Goal: Task Accomplishment & Management: Manage account settings

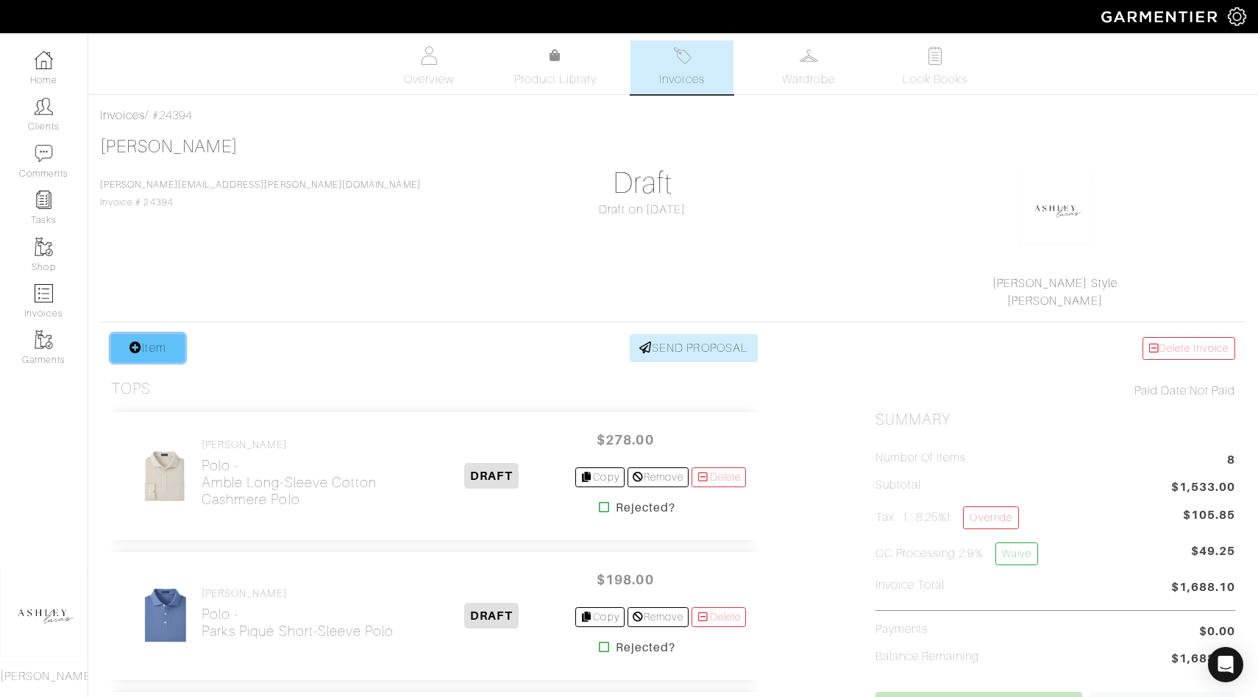
click at [151, 352] on link "Item" at bounding box center [148, 348] width 74 height 28
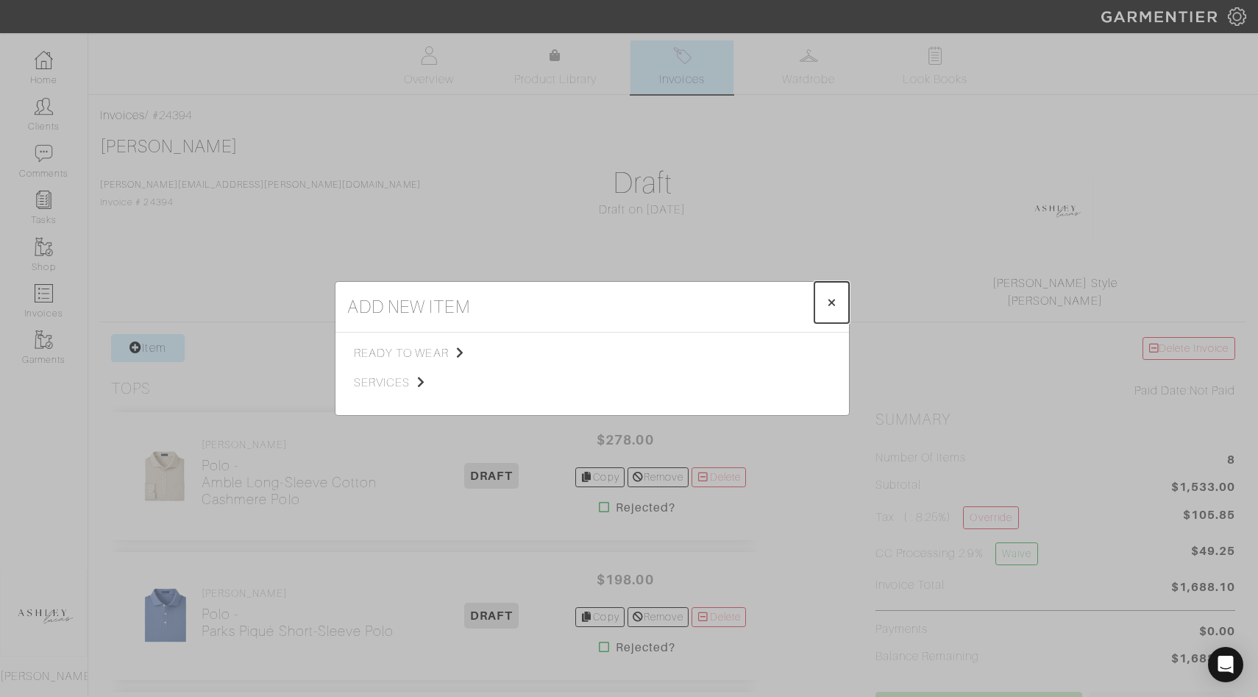
click at [830, 302] on span "×" at bounding box center [831, 302] width 11 height 20
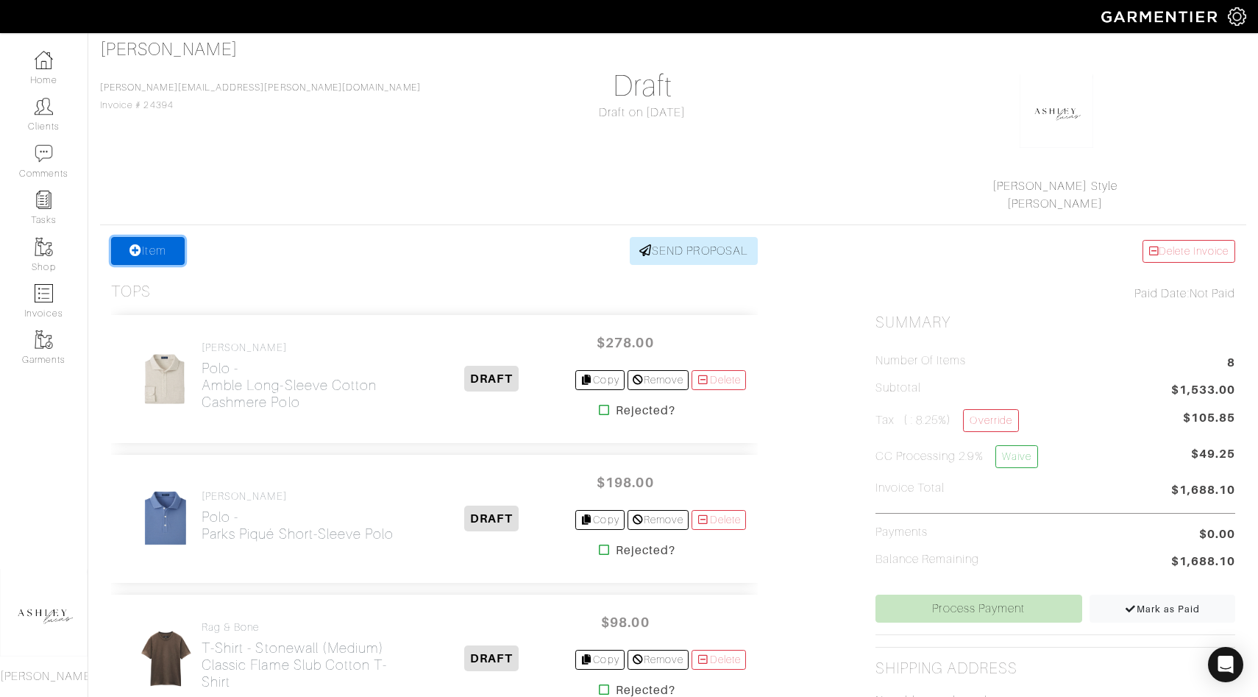
scroll to position [99, 0]
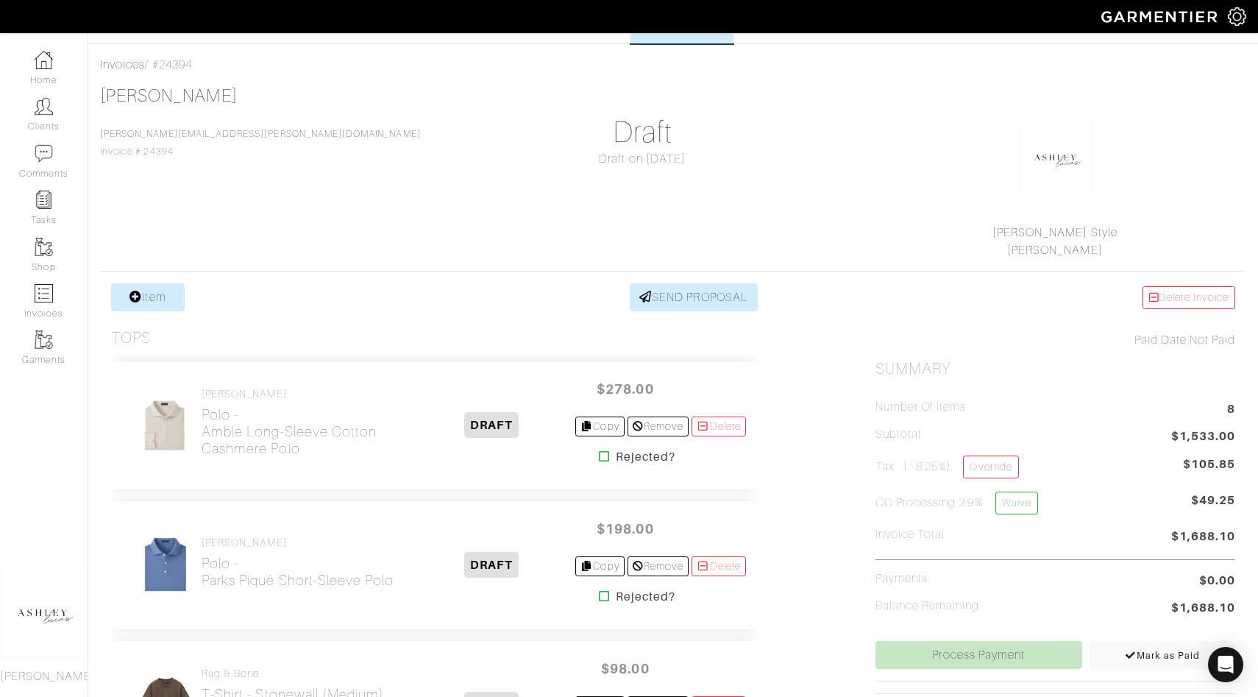
scroll to position [0, 0]
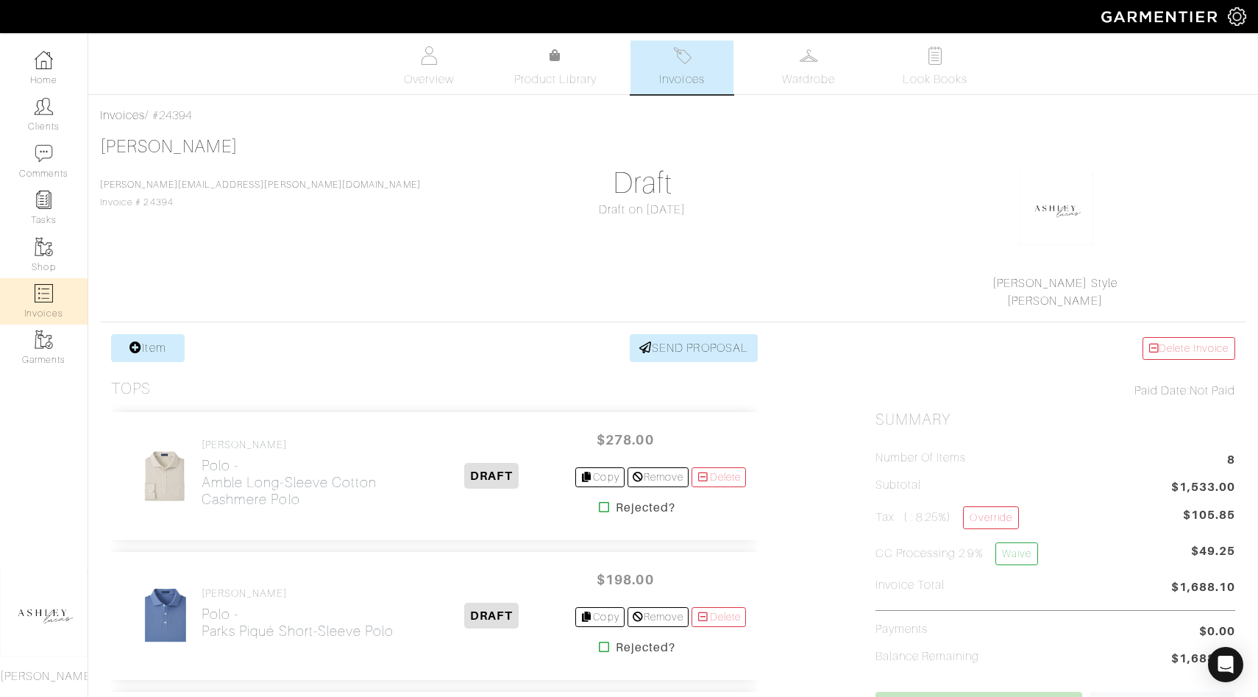
click at [40, 308] on link "Invoices" at bounding box center [44, 301] width 88 height 46
select select
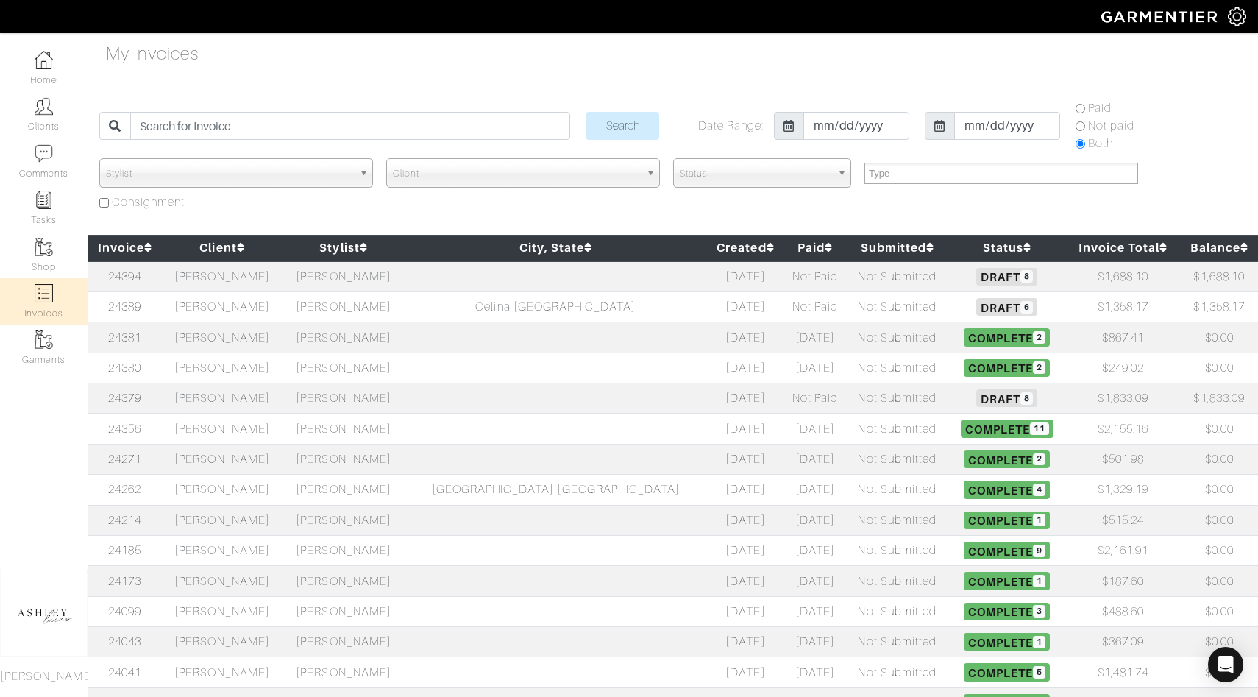
click at [976, 403] on span "Draft 8" at bounding box center [1006, 398] width 61 height 18
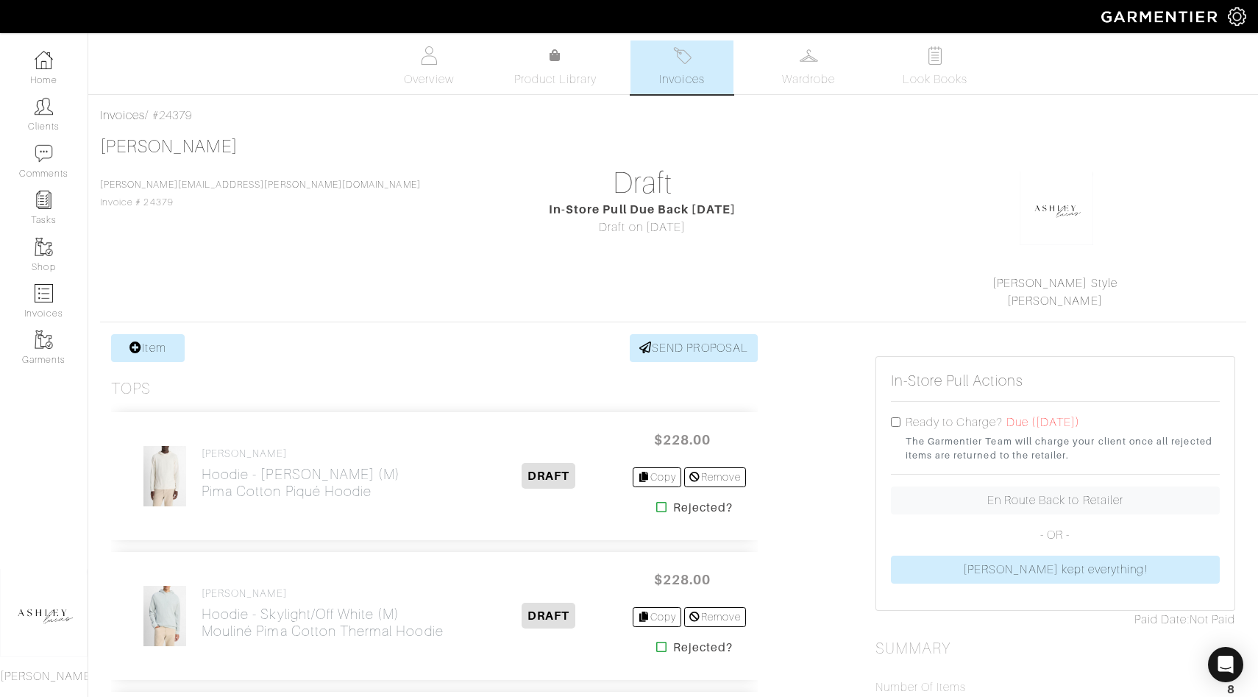
click at [895, 421] on input "checkbox" at bounding box center [896, 422] width 10 height 10
checkbox input "true"
click at [669, 63] on link "Invoices" at bounding box center [681, 67] width 103 height 54
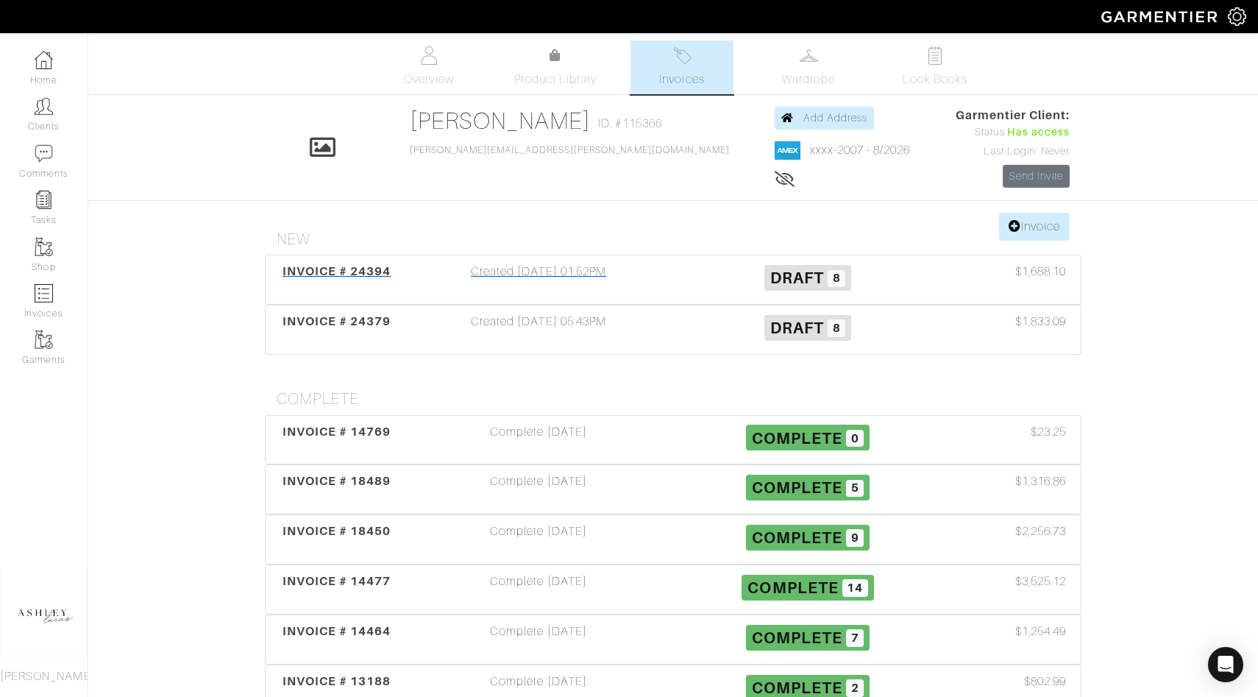
click at [832, 283] on span "8" at bounding box center [837, 279] width 18 height 18
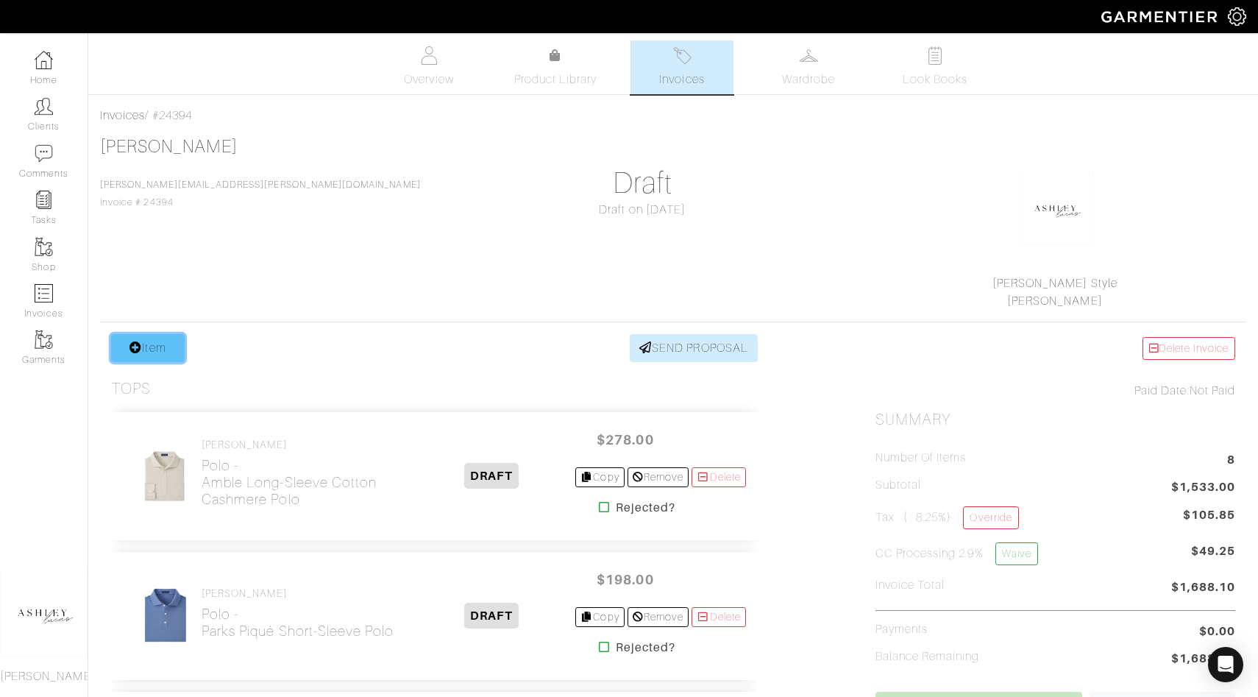
click at [155, 350] on link "Item" at bounding box center [148, 348] width 74 height 28
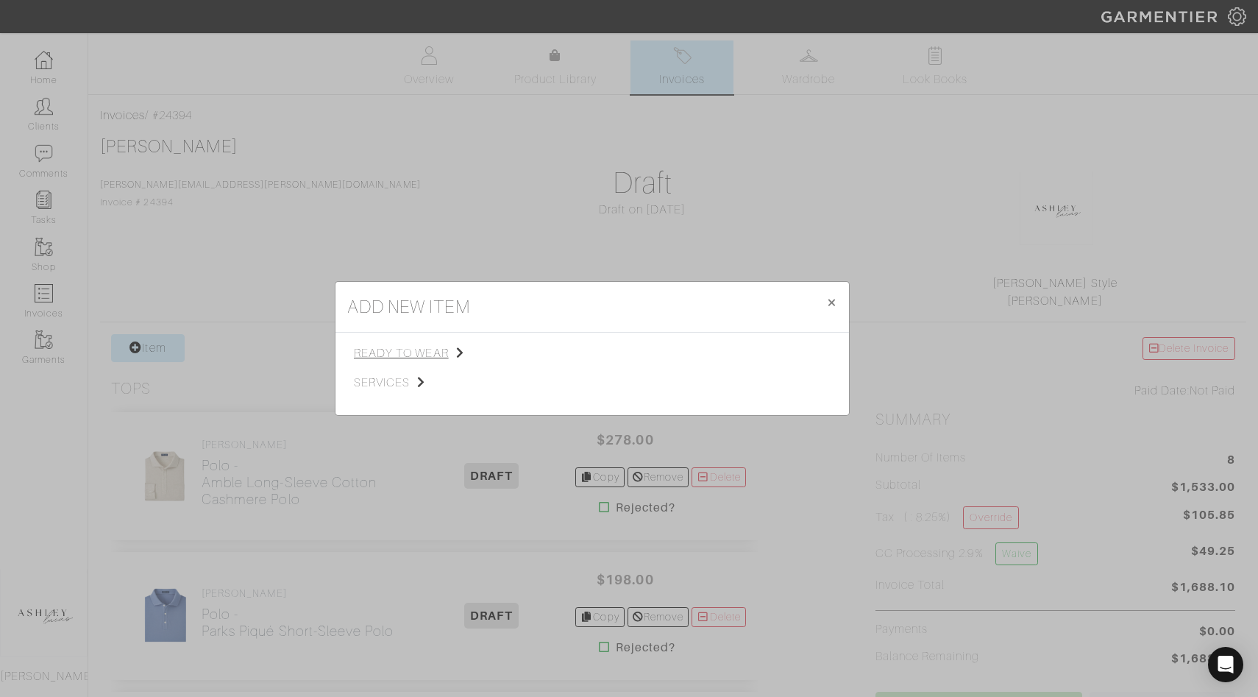
click at [388, 358] on span "ready to wear" at bounding box center [428, 353] width 148 height 18
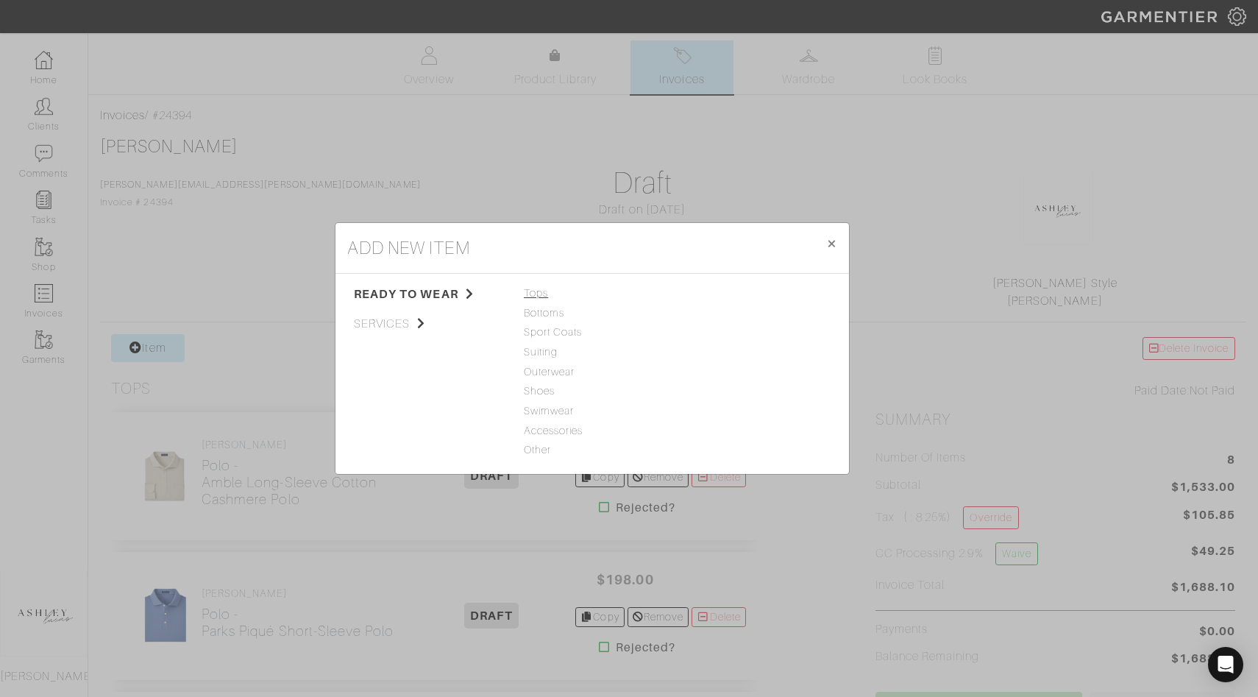
click at [544, 293] on span "Tops" at bounding box center [592, 293] width 137 height 16
click at [697, 372] on link "Polo" at bounding box center [693, 372] width 21 height 12
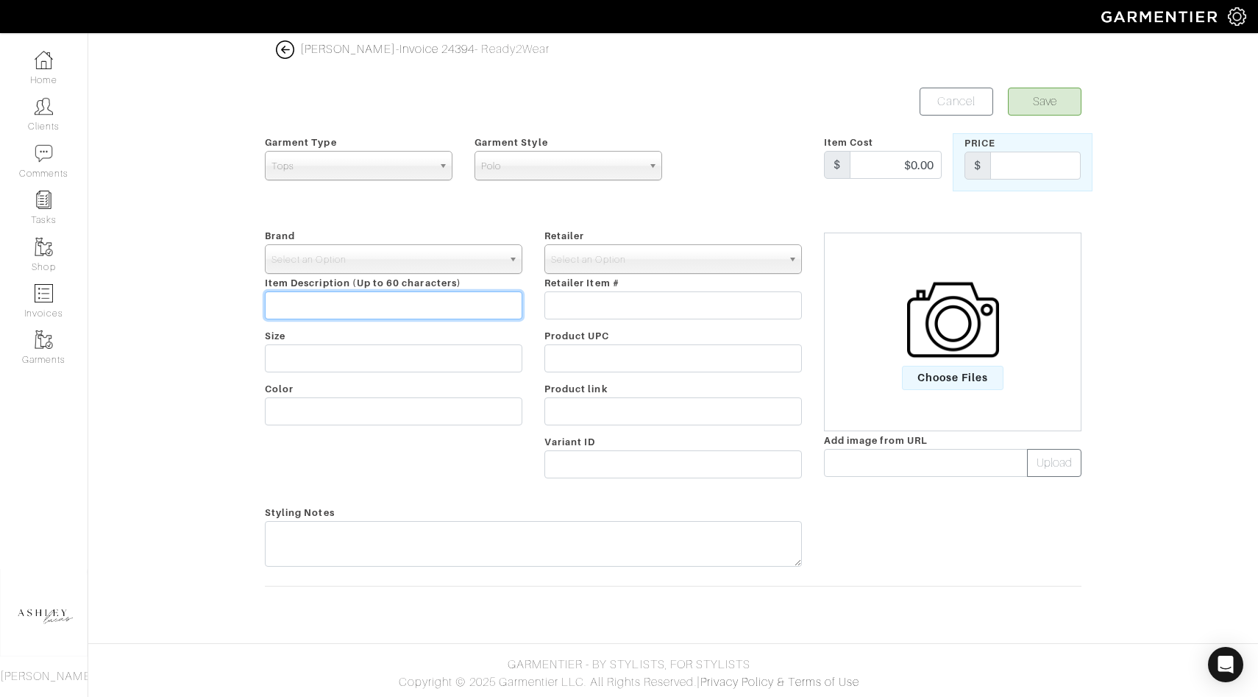
click at [298, 307] on input "text" at bounding box center [393, 305] width 257 height 28
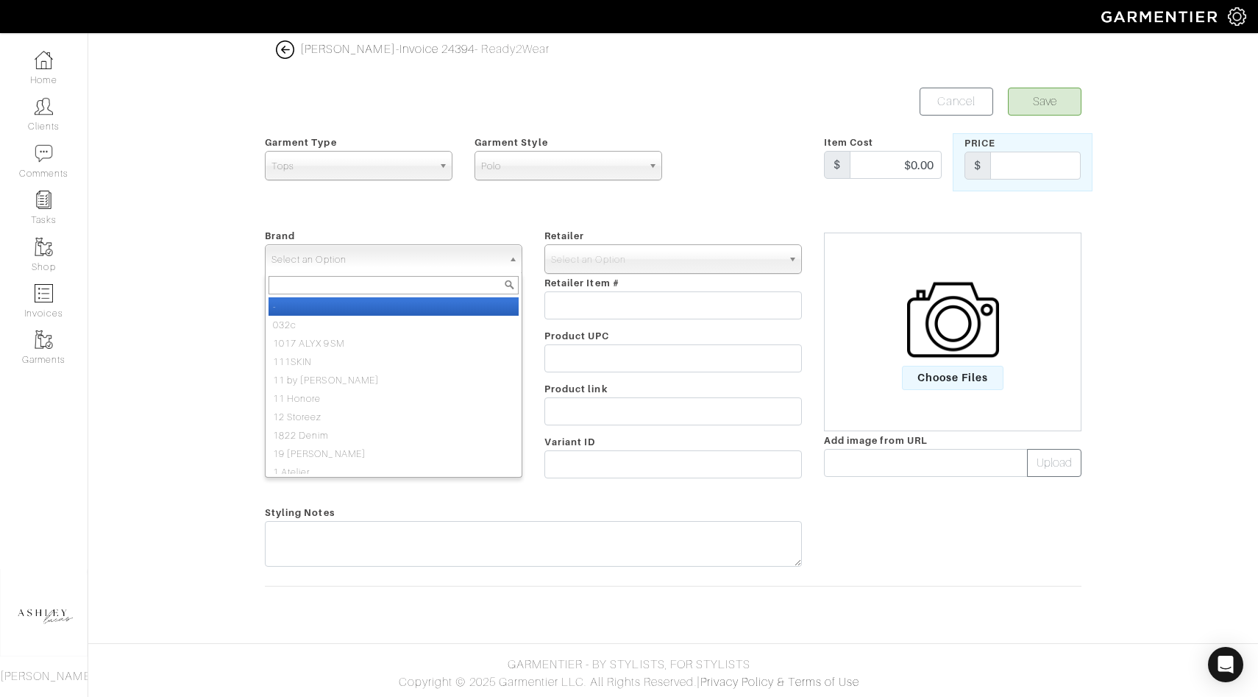
click at [287, 254] on span "Select an Option" at bounding box center [386, 259] width 231 height 29
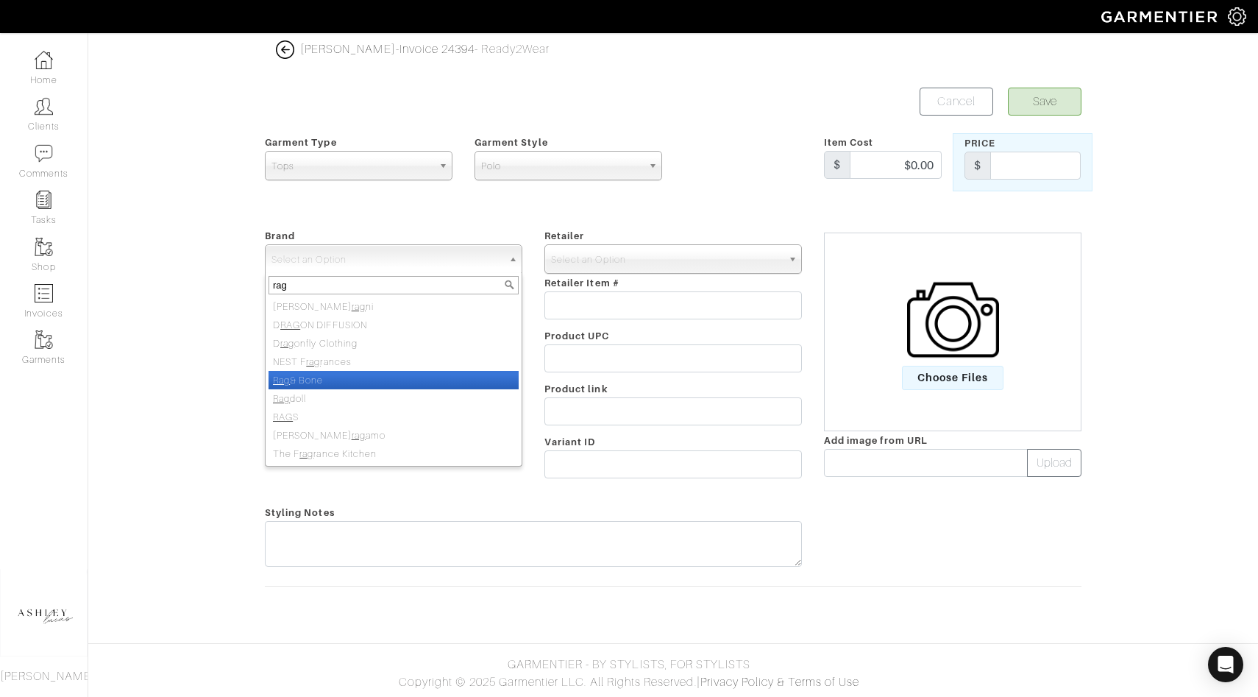
type input "rag"
click at [306, 381] on li "Rag & Bone" at bounding box center [394, 380] width 250 height 18
select select "Rag & Bone"
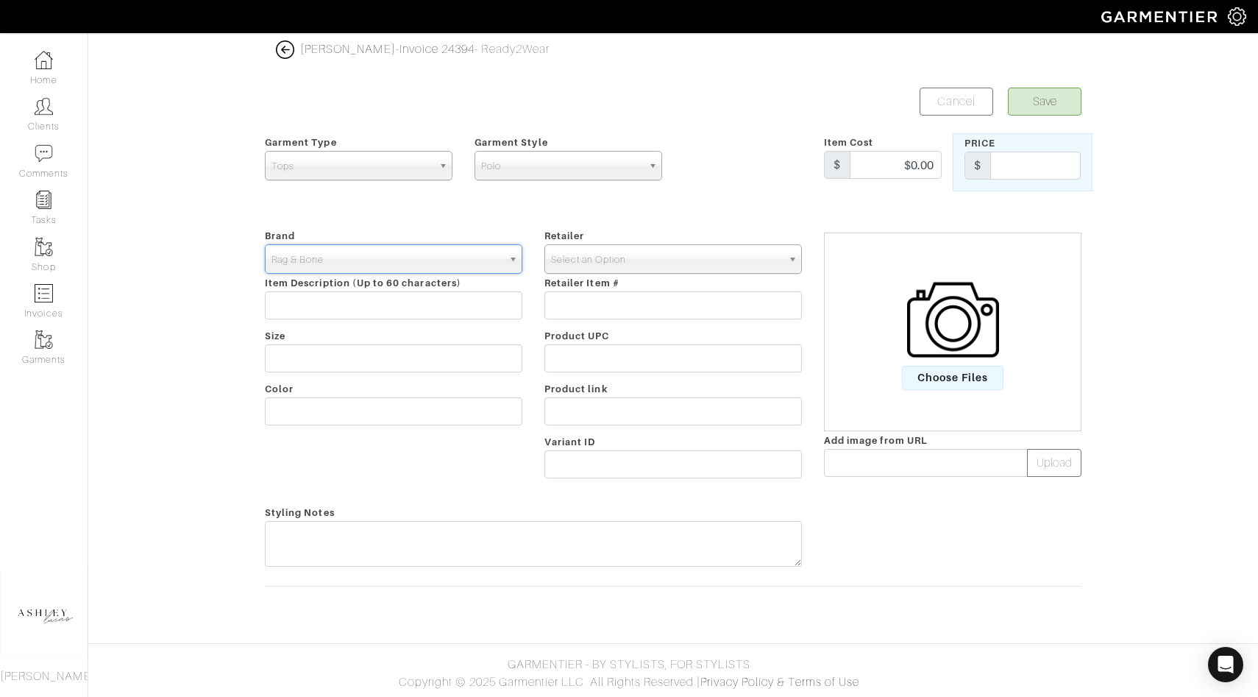
click at [644, 260] on span "Select an Option" at bounding box center [666, 259] width 231 height 29
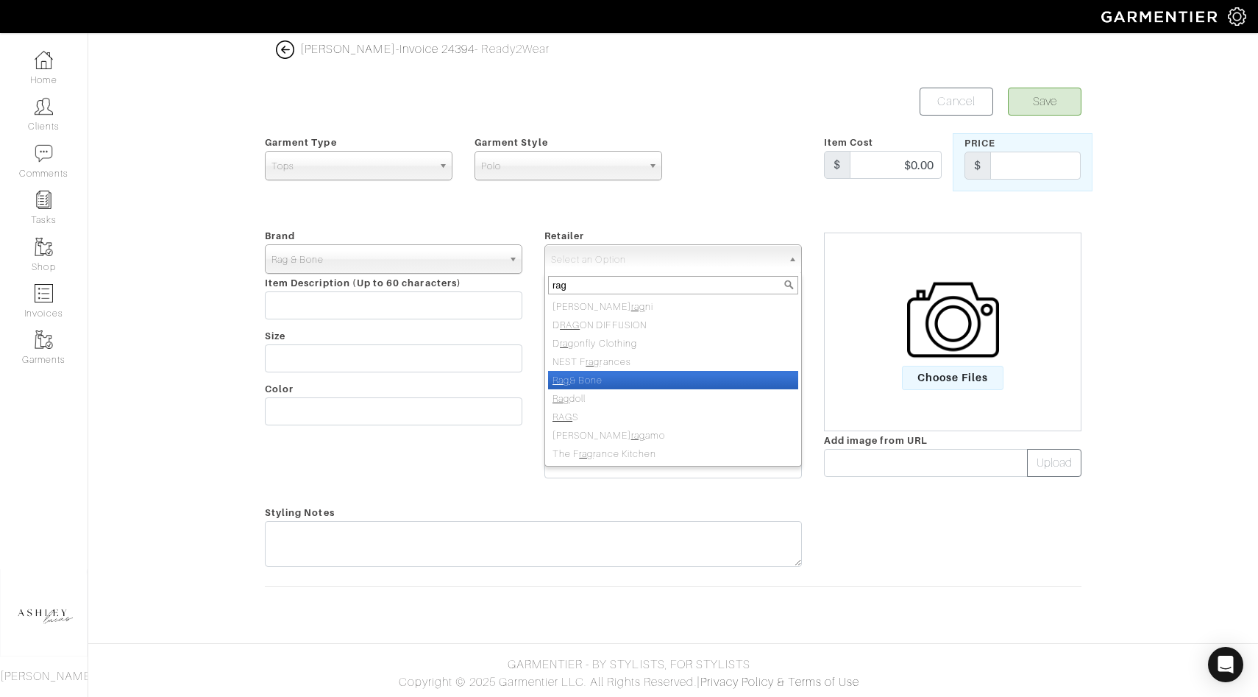
type input "rag"
click at [629, 376] on li "Rag & Bone" at bounding box center [673, 380] width 250 height 18
select select "15"
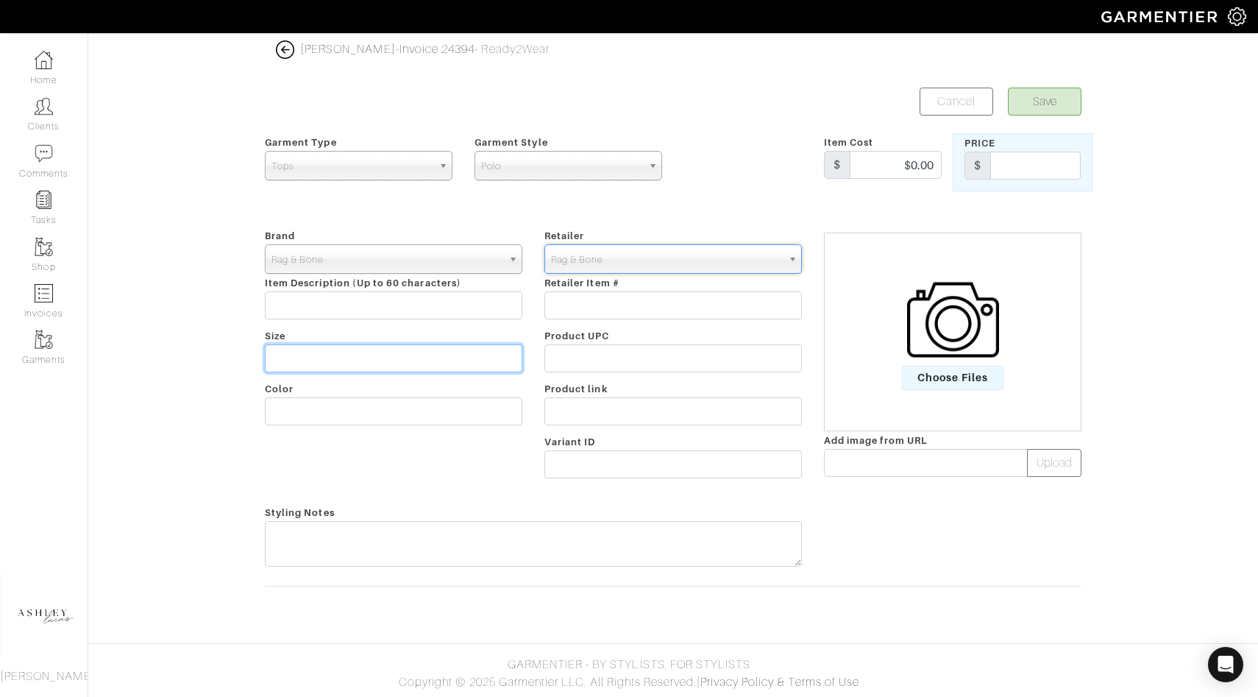
click at [296, 358] on input "text" at bounding box center [393, 358] width 257 height 28
type input "Medium"
click at [1030, 171] on input "text" at bounding box center [1035, 166] width 90 height 28
type input "398.00"
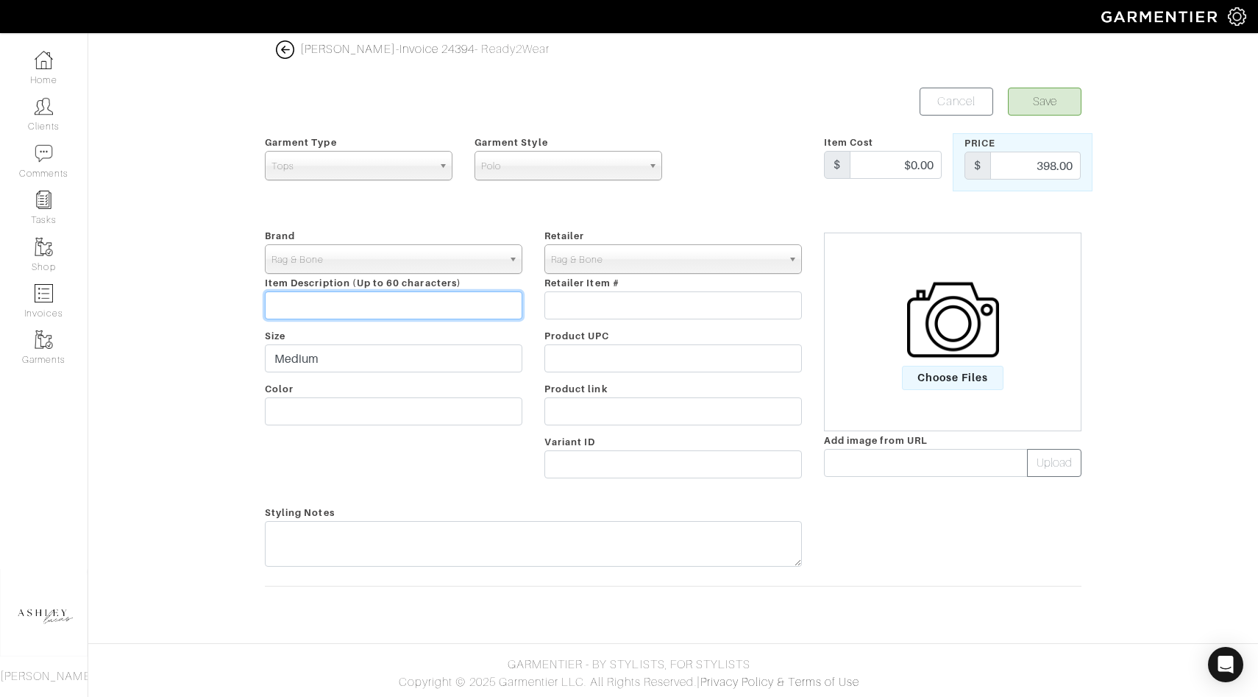
click at [335, 301] on input "text" at bounding box center [393, 305] width 257 height 28
type input "Crawford Cash Blend"
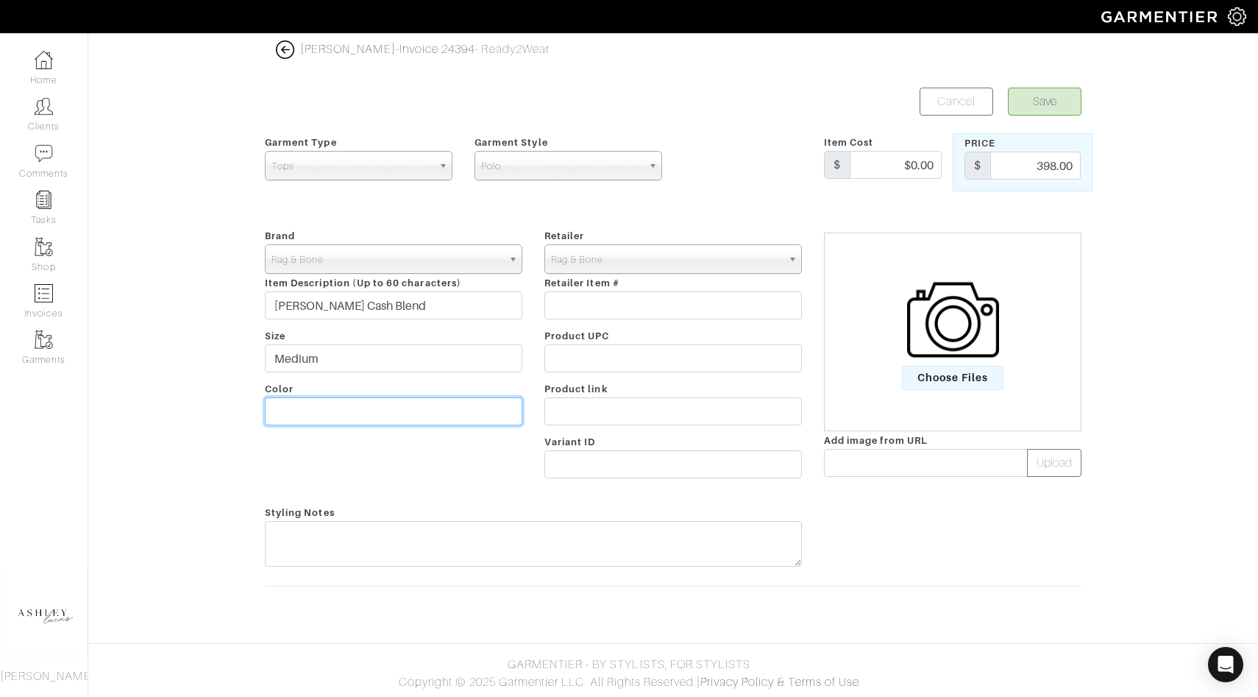
click at [324, 414] on input "text" at bounding box center [393, 411] width 257 height 28
type input "Browb"
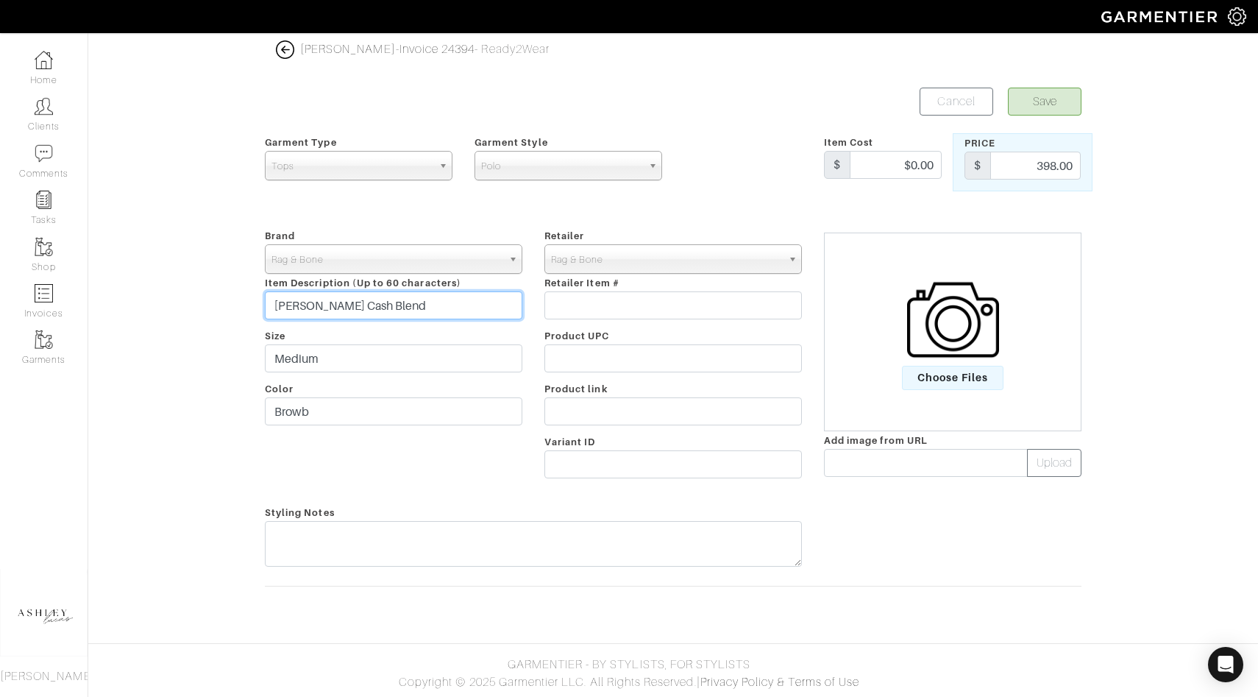
click at [406, 311] on input "Crawford Cash Blend" at bounding box center [393, 305] width 257 height 28
type input "[PERSON_NAME] Cash Blend Short Sleeve Polo"
click at [368, 453] on div "Brand - 032c 1017 ALYX 9SM 111SKIN 11 by Boris Bidjan Saberi 11 Honore 12 Store…" at bounding box center [394, 356] width 280 height 259
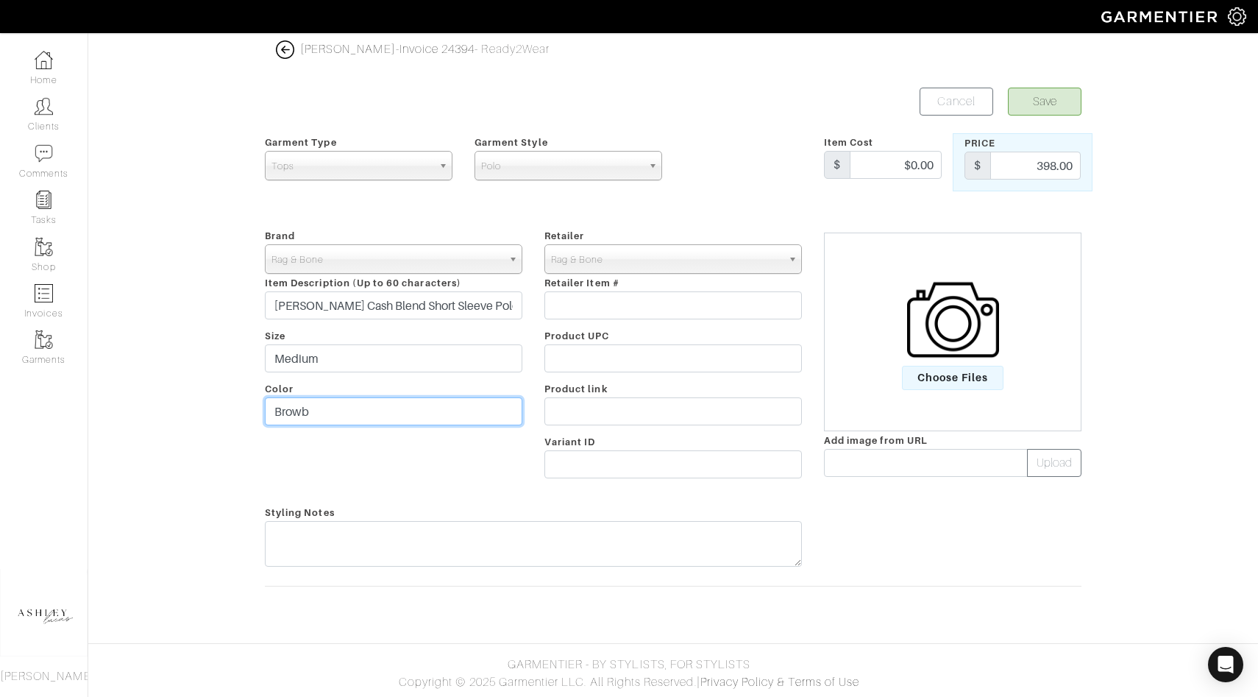
click at [342, 415] on input "Browb" at bounding box center [393, 411] width 257 height 28
type input "Brown"
click at [1217, 135] on div "James Carroll - Invoice 24394 - Ready2Wear Save Cancel Garment Type Tops Bottom…" at bounding box center [629, 327] width 1258 height 575
click at [942, 347] on img at bounding box center [953, 320] width 92 height 92
click at [0, 0] on input "Choose Files" at bounding box center [0, 0] width 0 height 0
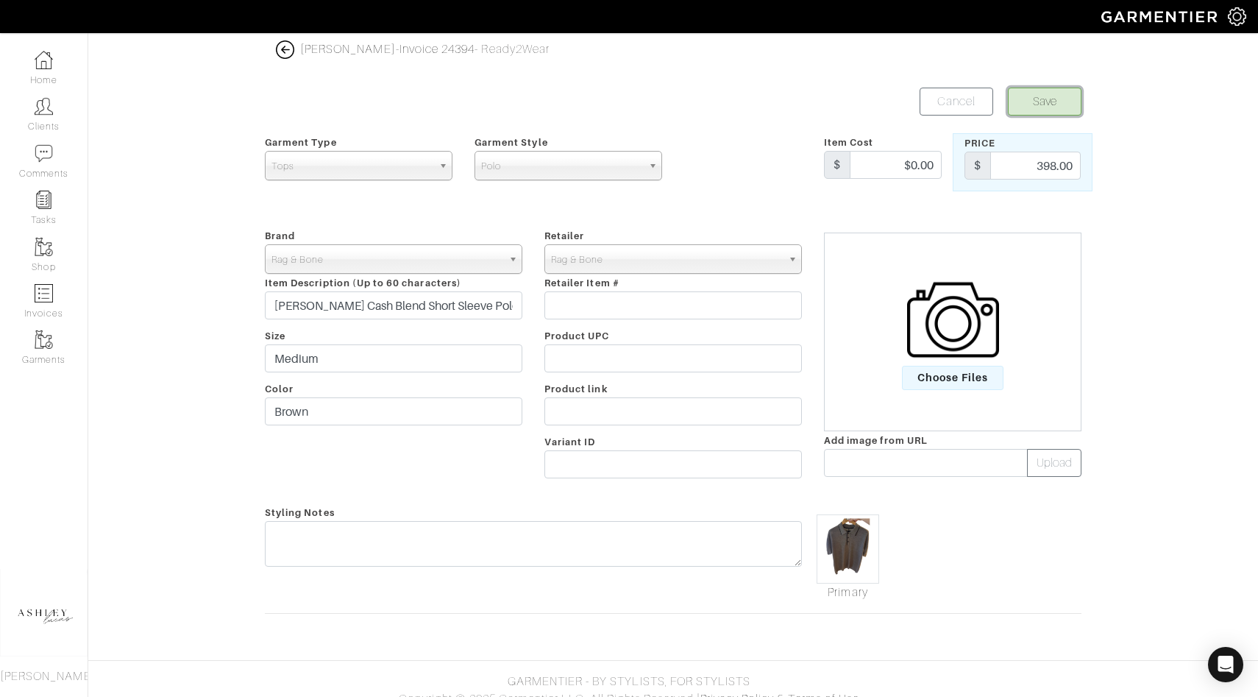
click at [1046, 100] on button "Save" at bounding box center [1045, 102] width 74 height 28
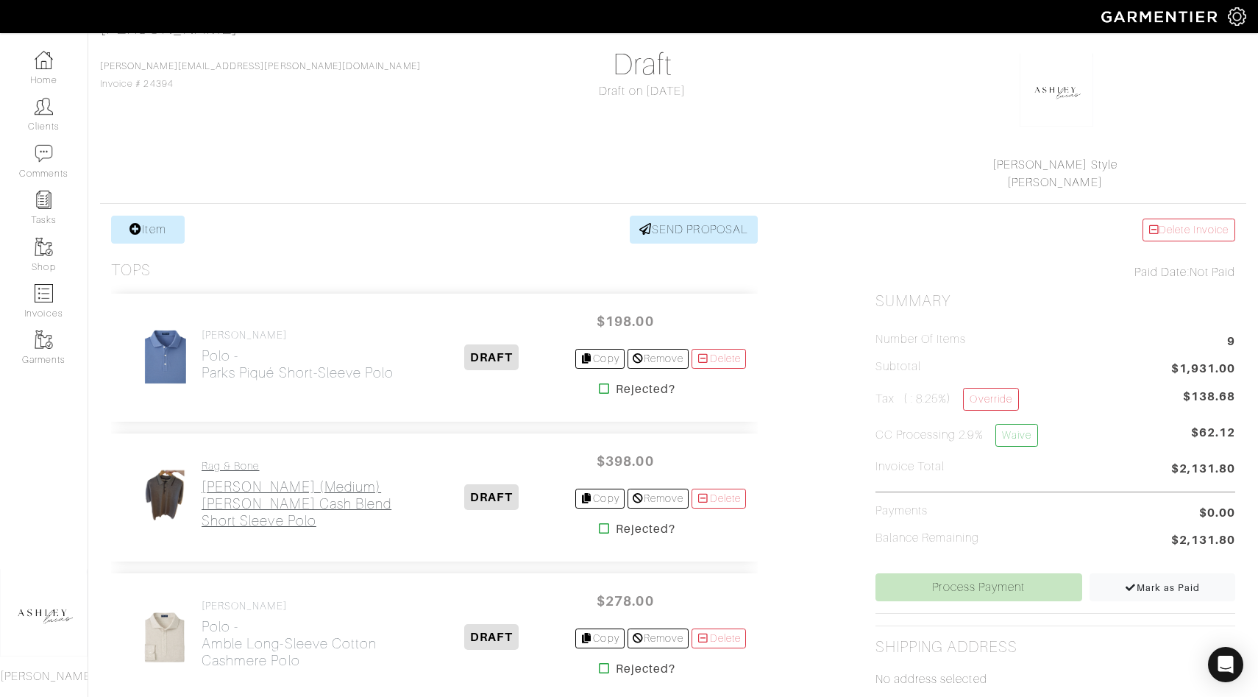
scroll to position [126, 0]
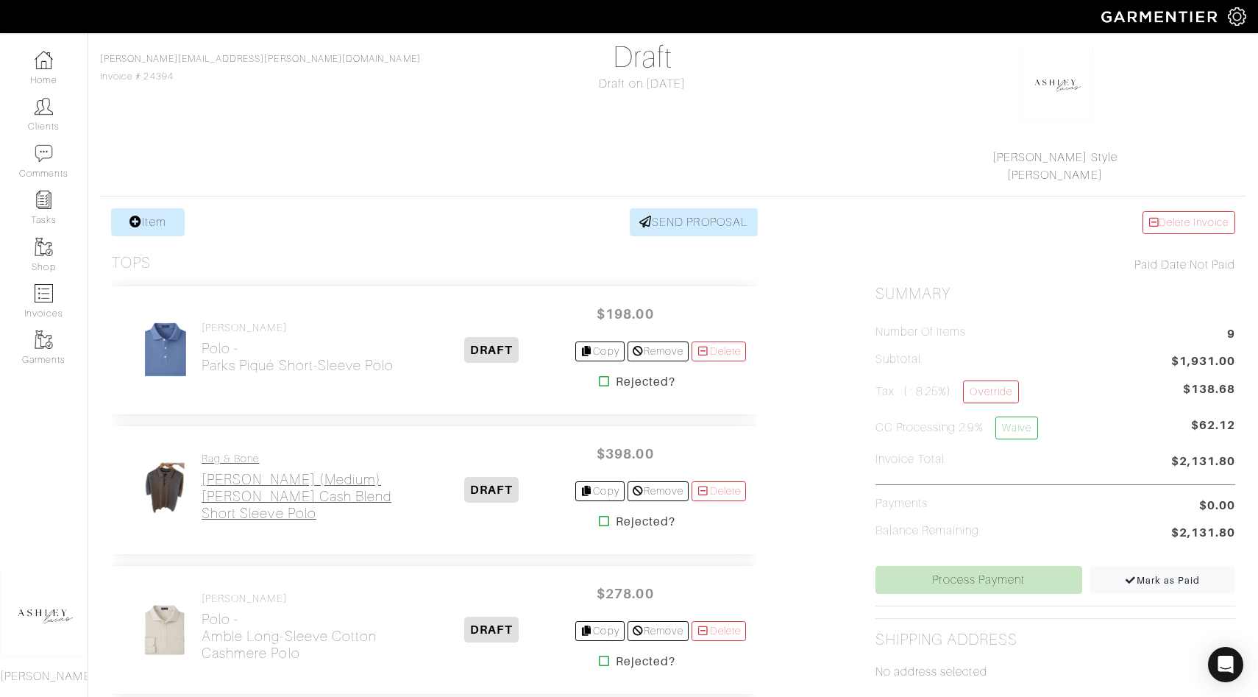
click at [283, 479] on h2 "Polo - Brown (Medium) Crawford Cash Blend Short Sleeve Polo" at bounding box center [305, 496] width 207 height 51
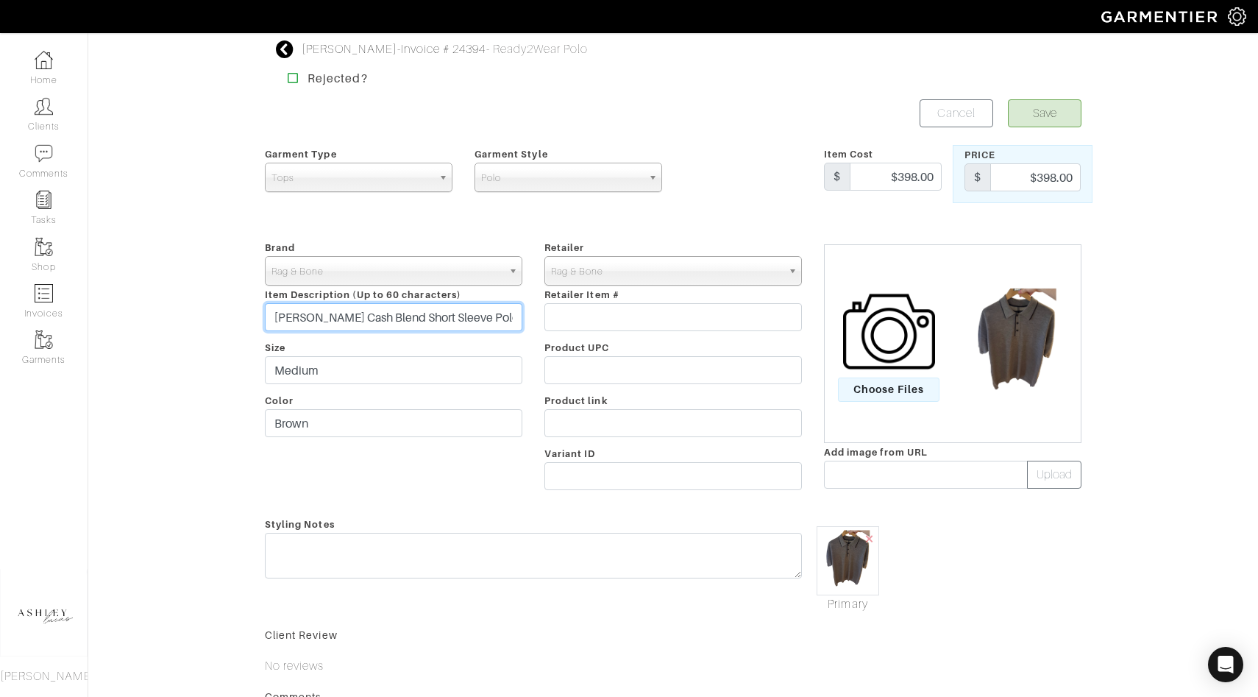
click at [404, 320] on input "[PERSON_NAME] Cash Blend Short Sleeve Polo" at bounding box center [393, 317] width 257 height 28
click at [1060, 107] on button "Save" at bounding box center [1045, 113] width 74 height 28
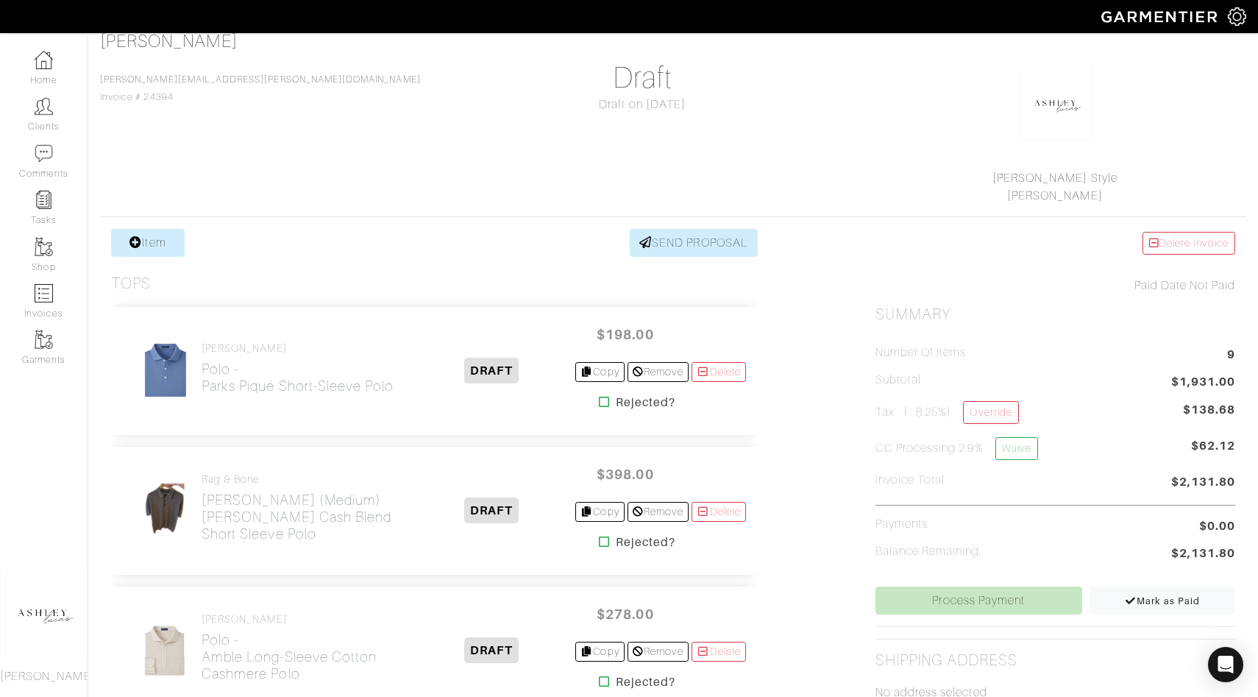
scroll to position [616, 0]
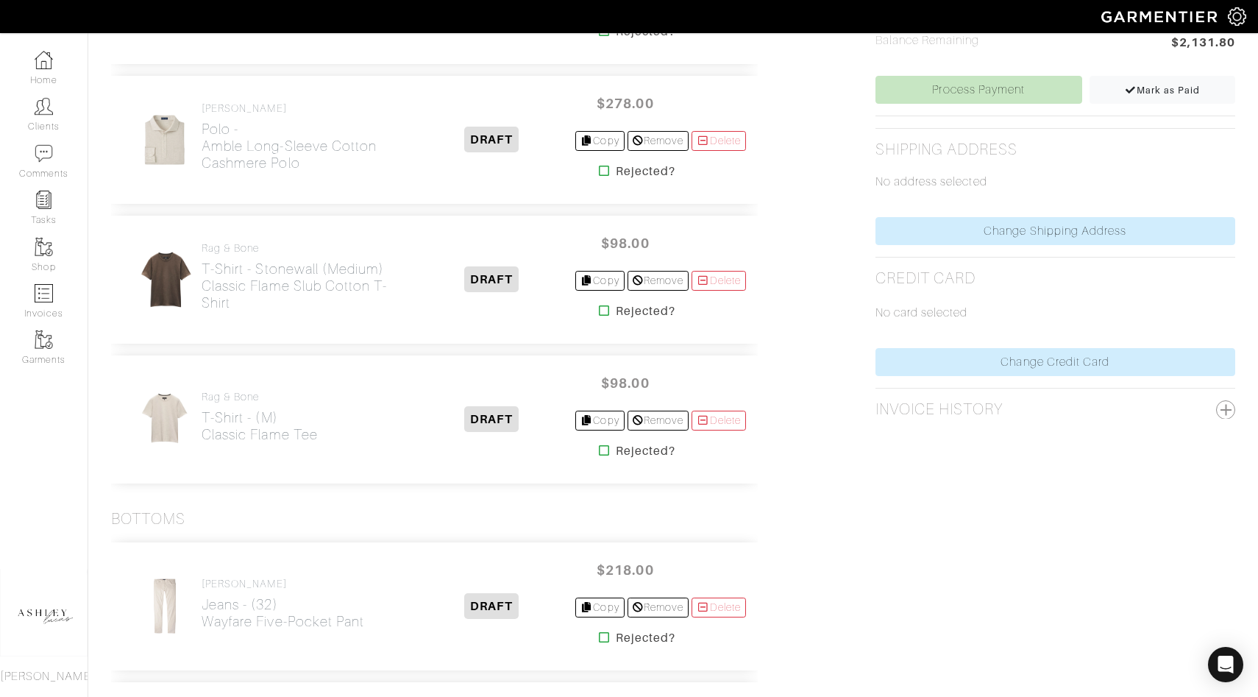
click at [988, 344] on div "No card selected" at bounding box center [1055, 318] width 360 height 60
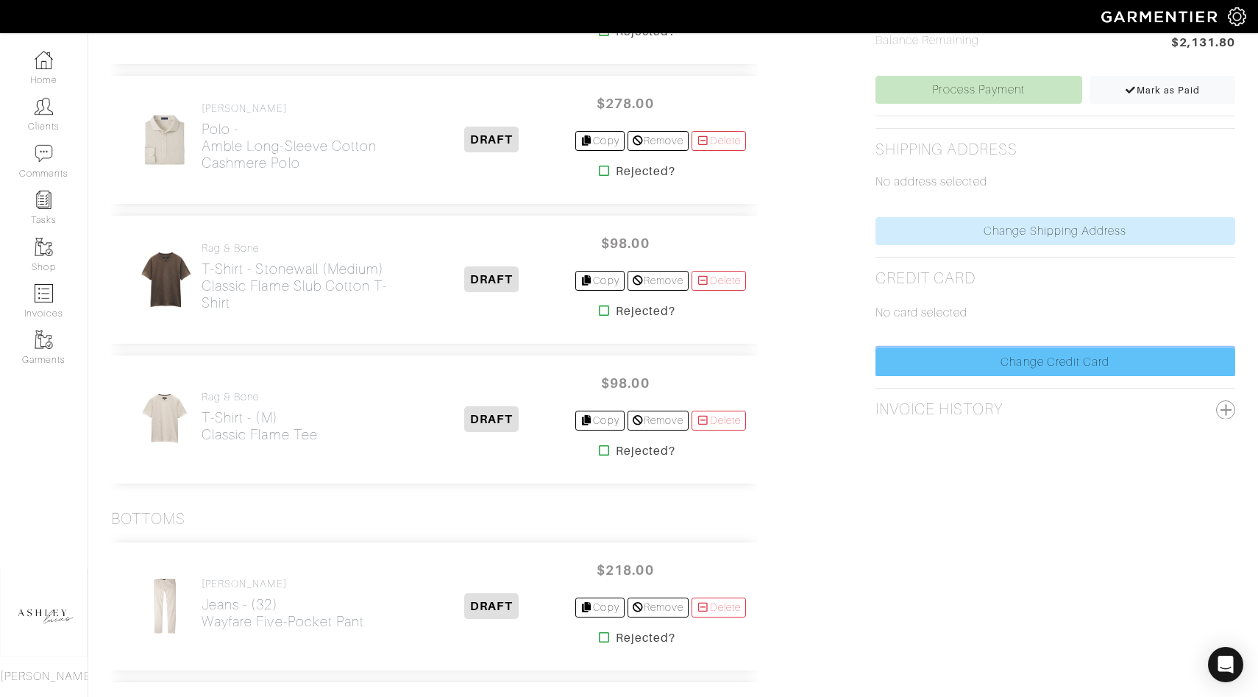
click at [988, 359] on link "Change Credit Card" at bounding box center [1055, 362] width 360 height 28
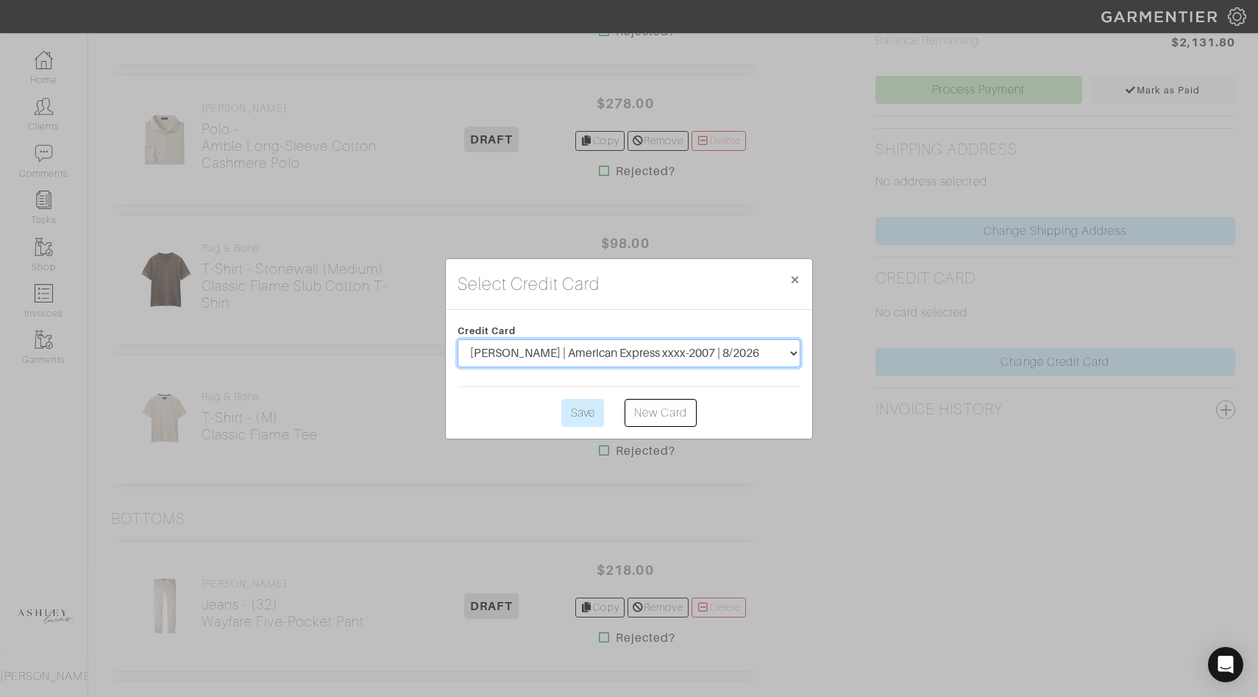
click at [748, 353] on select "james carroll | American Express xxxx-2007 | 8/2026 James Carroll | American Ex…" at bounding box center [629, 353] width 343 height 28
select select "5487"
click at [580, 413] on input "Save" at bounding box center [582, 413] width 43 height 28
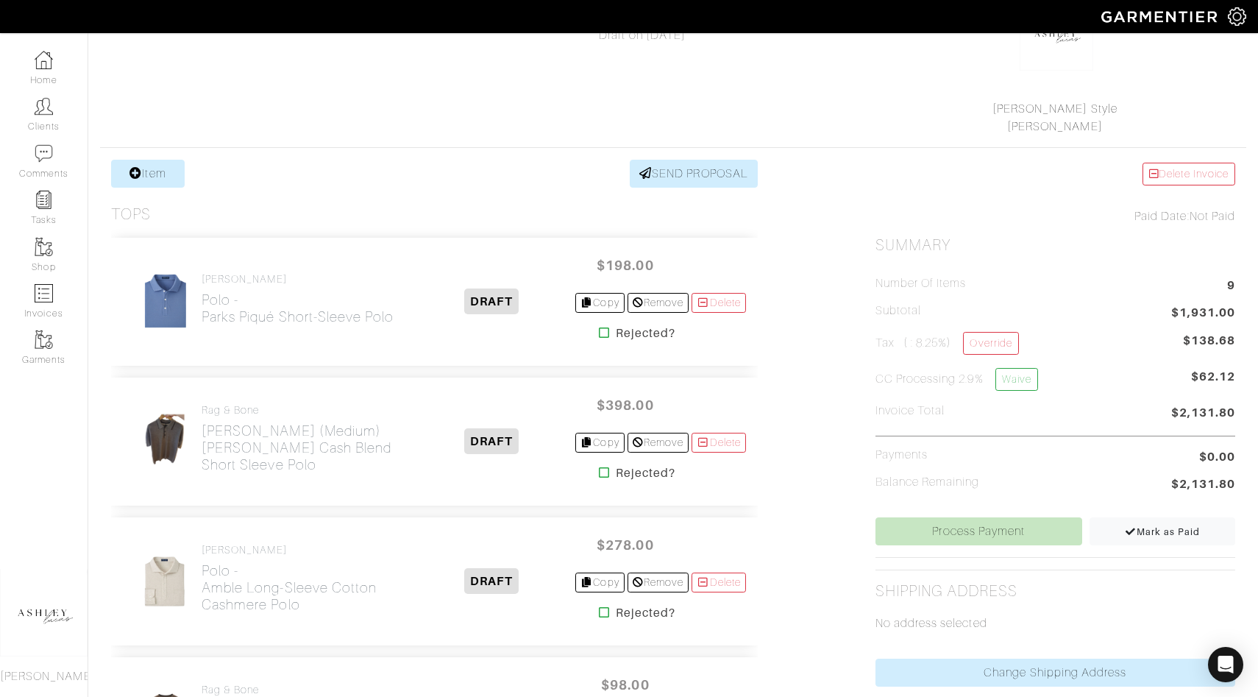
scroll to position [384, 0]
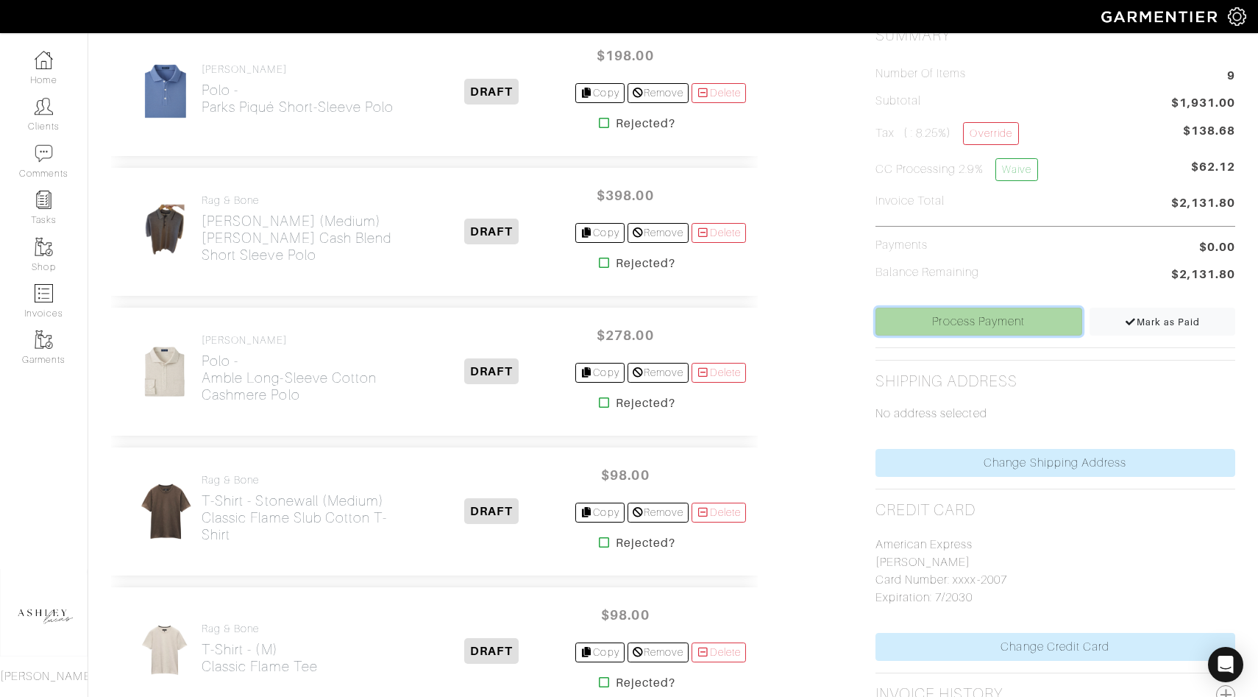
click at [946, 316] on link "Process Payment" at bounding box center [978, 322] width 207 height 28
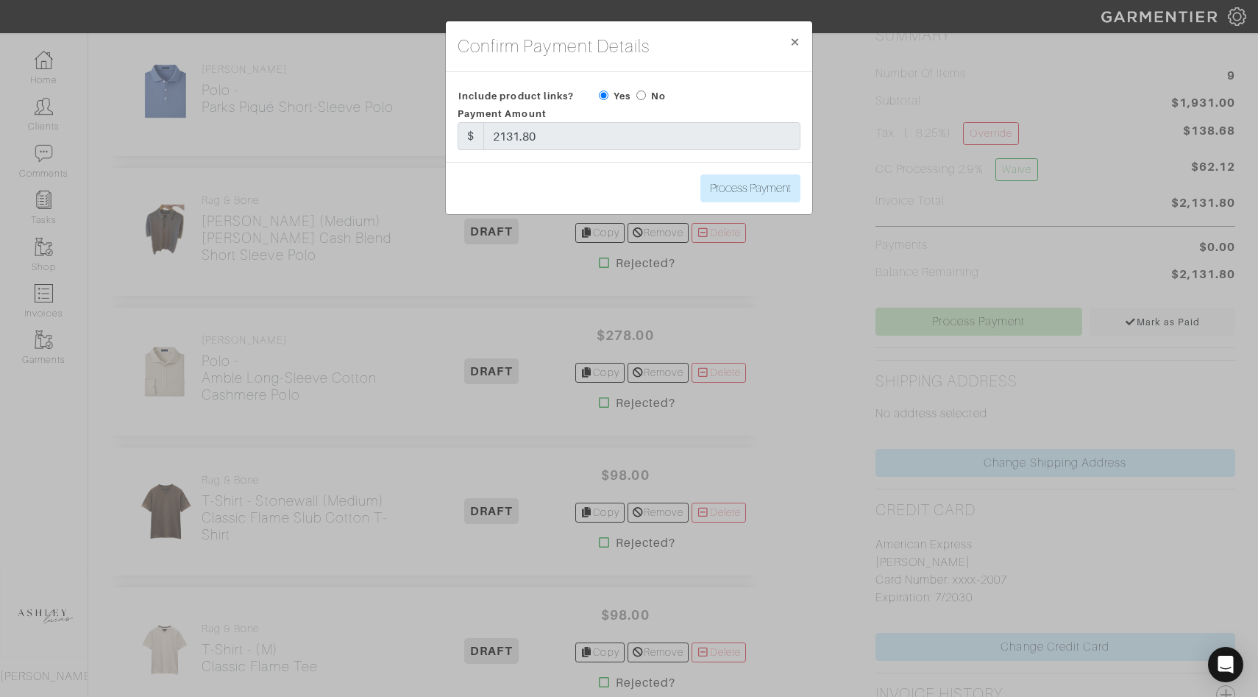
click at [643, 95] on input "radio" at bounding box center [641, 95] width 10 height 10
radio input "true"
click at [717, 184] on input "Process Payment" at bounding box center [750, 188] width 100 height 28
type input "Process Payment"
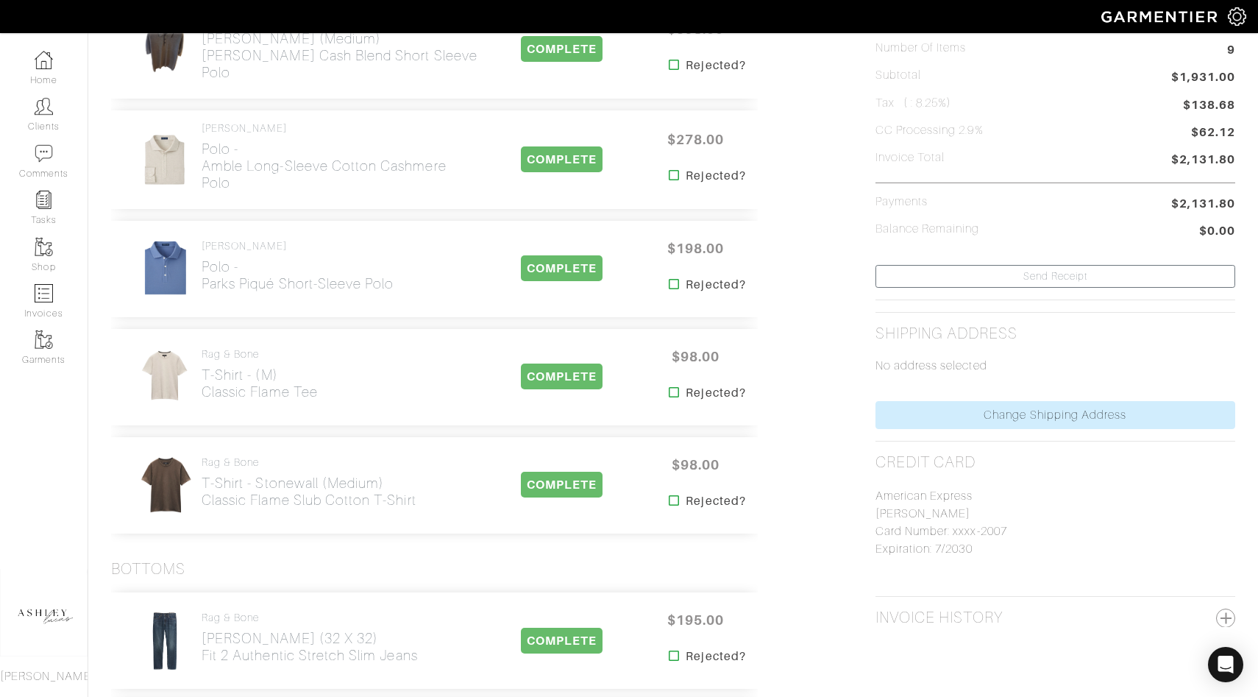
scroll to position [0, 0]
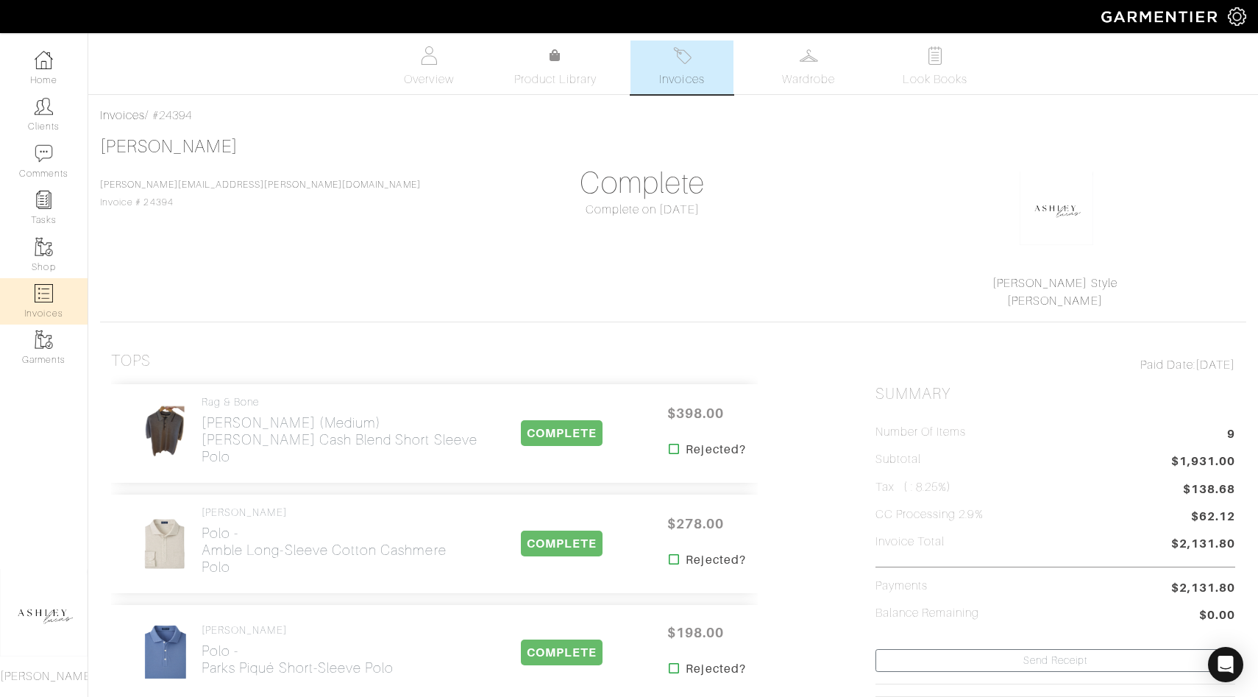
click at [47, 296] on img at bounding box center [44, 293] width 18 height 18
select select
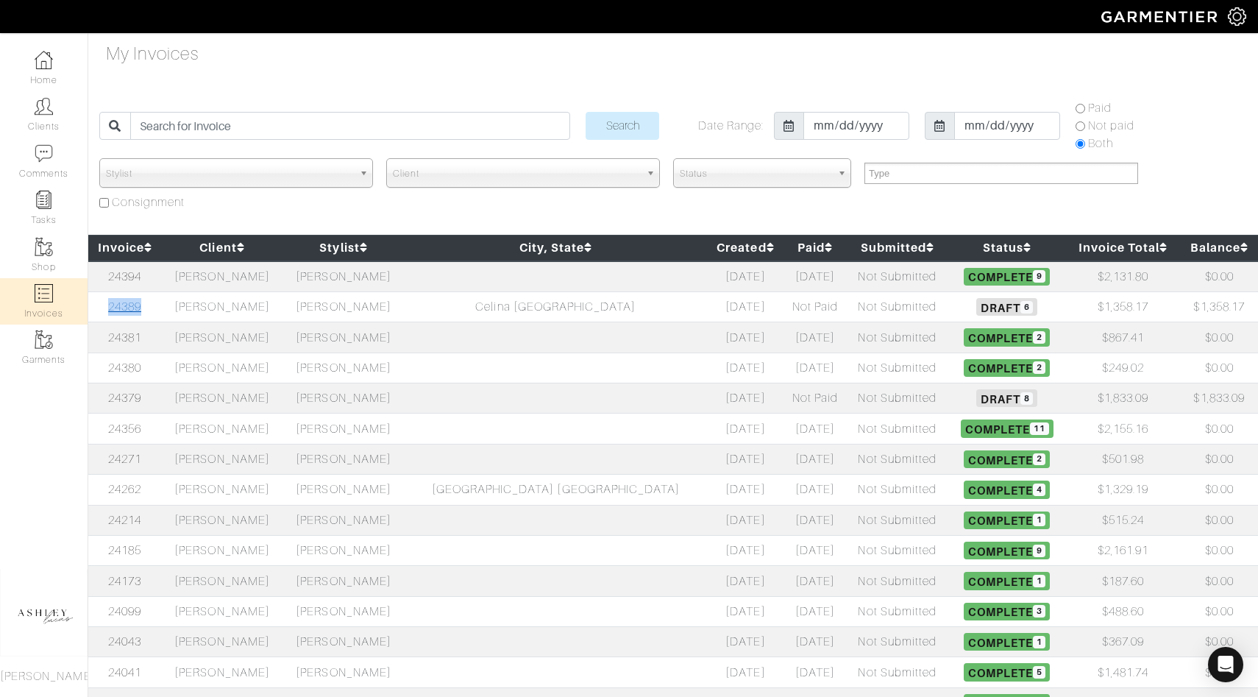
drag, startPoint x: 160, startPoint y: 306, endPoint x: 116, endPoint y: 308, distance: 44.2
click at [116, 308] on td "24389" at bounding box center [125, 306] width 74 height 30
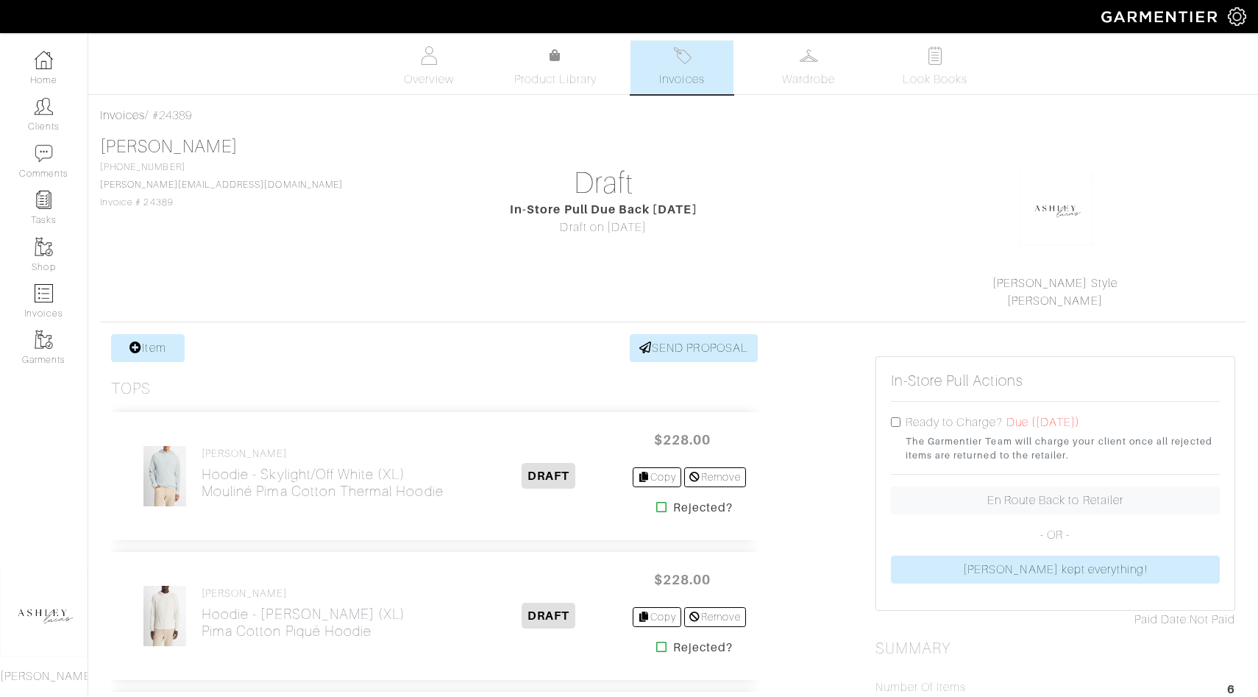
drag, startPoint x: 202, startPoint y: 113, endPoint x: 157, endPoint y: 111, distance: 44.9
click at [157, 111] on div "Invoices / #24389" at bounding box center [673, 116] width 1146 height 18
copy div "#24389"
click at [61, 60] on link "Home" at bounding box center [44, 68] width 88 height 46
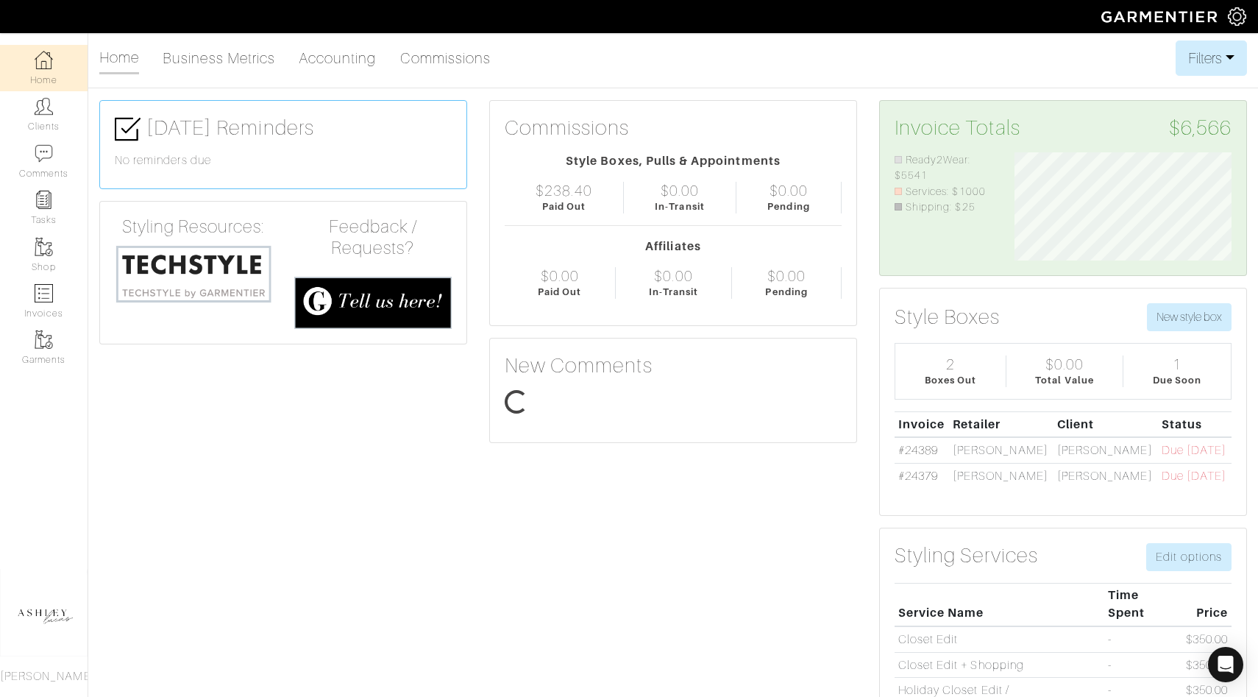
scroll to position [108, 239]
click at [1228, 657] on icon "Open Intercom Messenger" at bounding box center [1225, 664] width 17 height 19
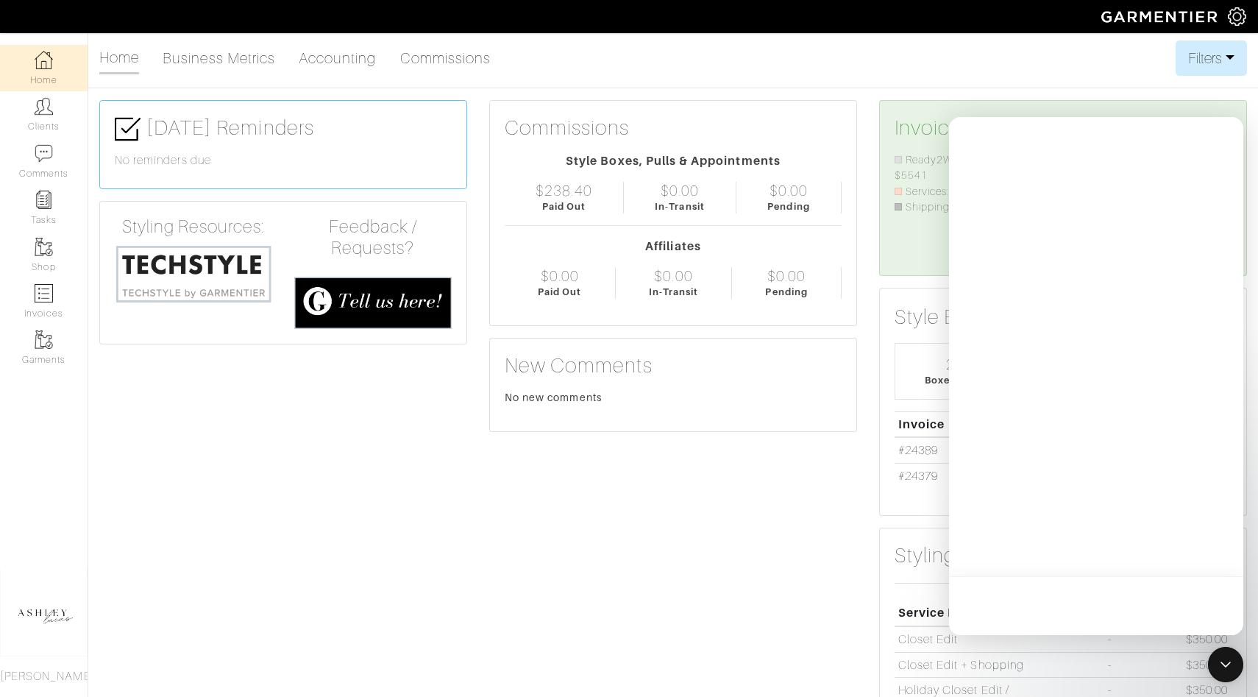
scroll to position [0, 0]
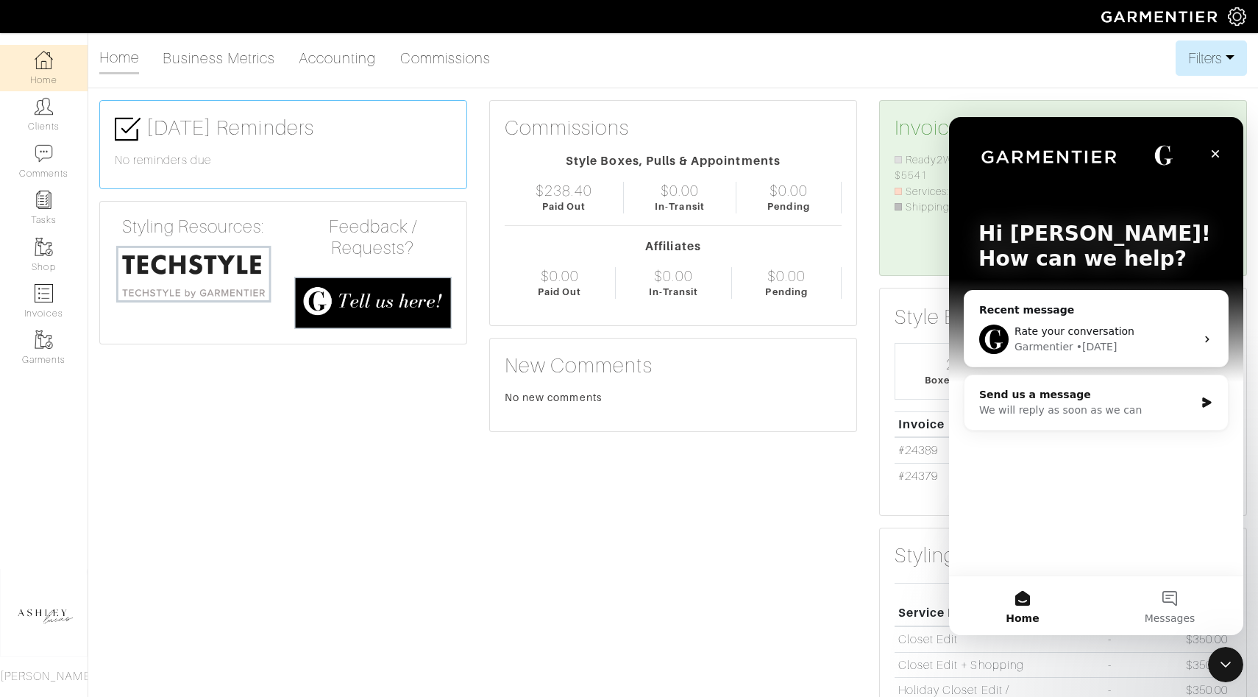
click at [1046, 404] on div "We will reply as soon as we can" at bounding box center [1087, 409] width 216 height 15
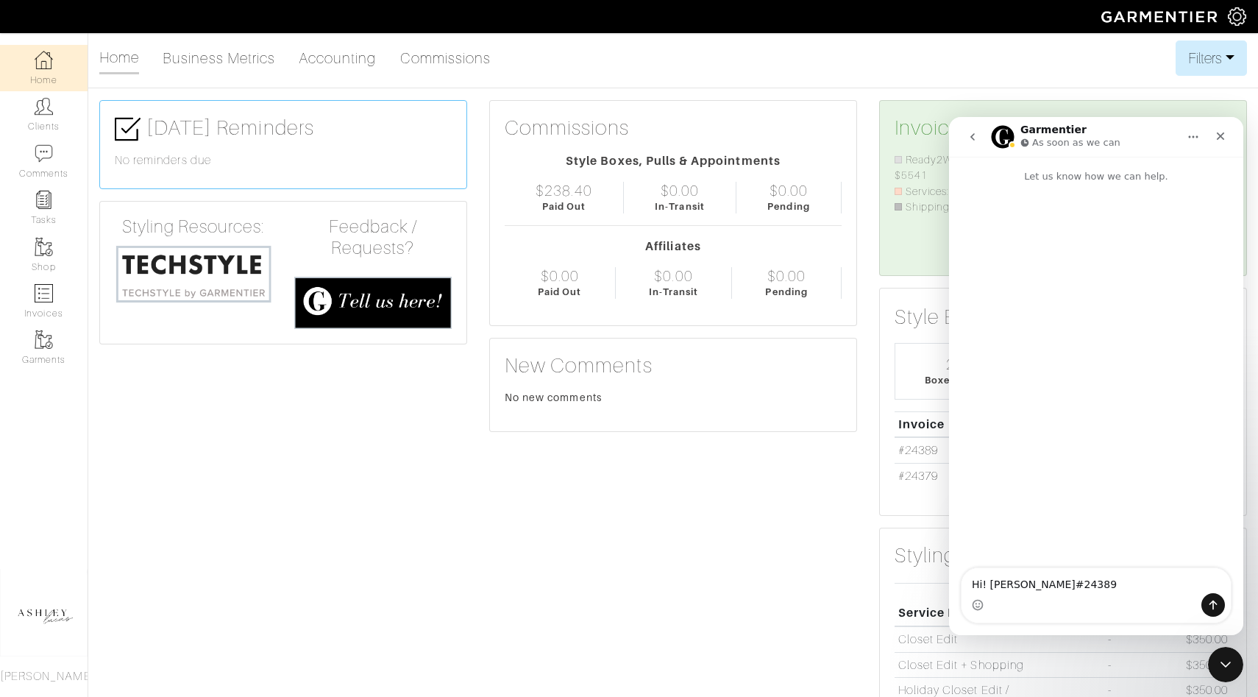
click at [1048, 586] on textarea "Hi! Eric Hudson#24389" at bounding box center [1096, 580] width 269 height 25
click at [1104, 587] on textarea "Hi! Eric Hudson (#24389" at bounding box center [1096, 580] width 269 height 25
click at [1118, 589] on textarea "Hi! Eric Hudson (#24389) had to reschedule his appointment to next week." at bounding box center [1096, 573] width 269 height 40
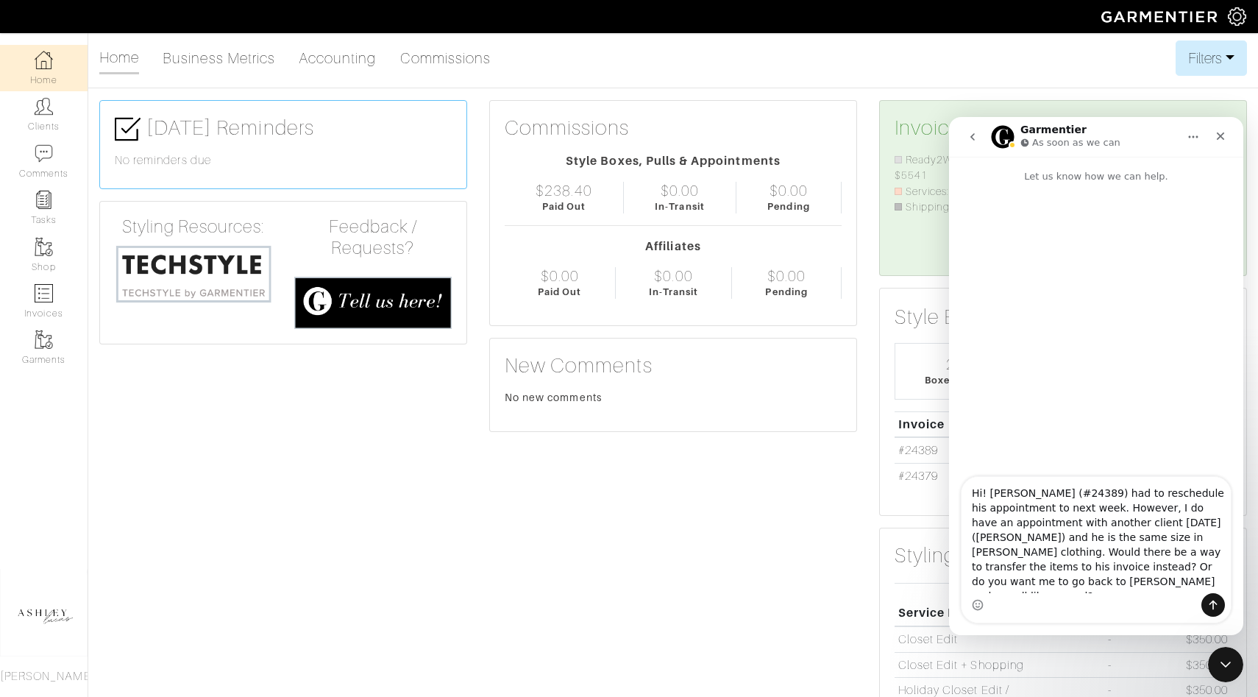
type textarea "Hi! [PERSON_NAME] (#24389) had to reschedule his appointment to next week. Howe…"
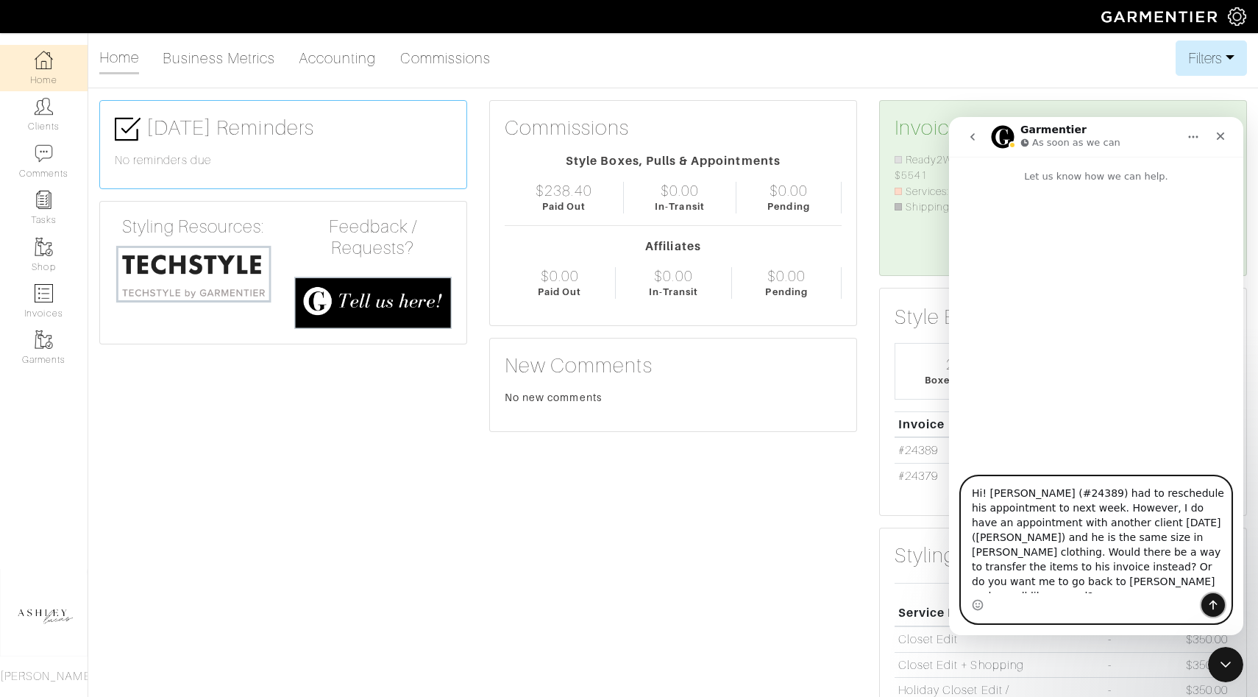
click at [1216, 602] on icon "Send a message…" at bounding box center [1213, 605] width 12 height 12
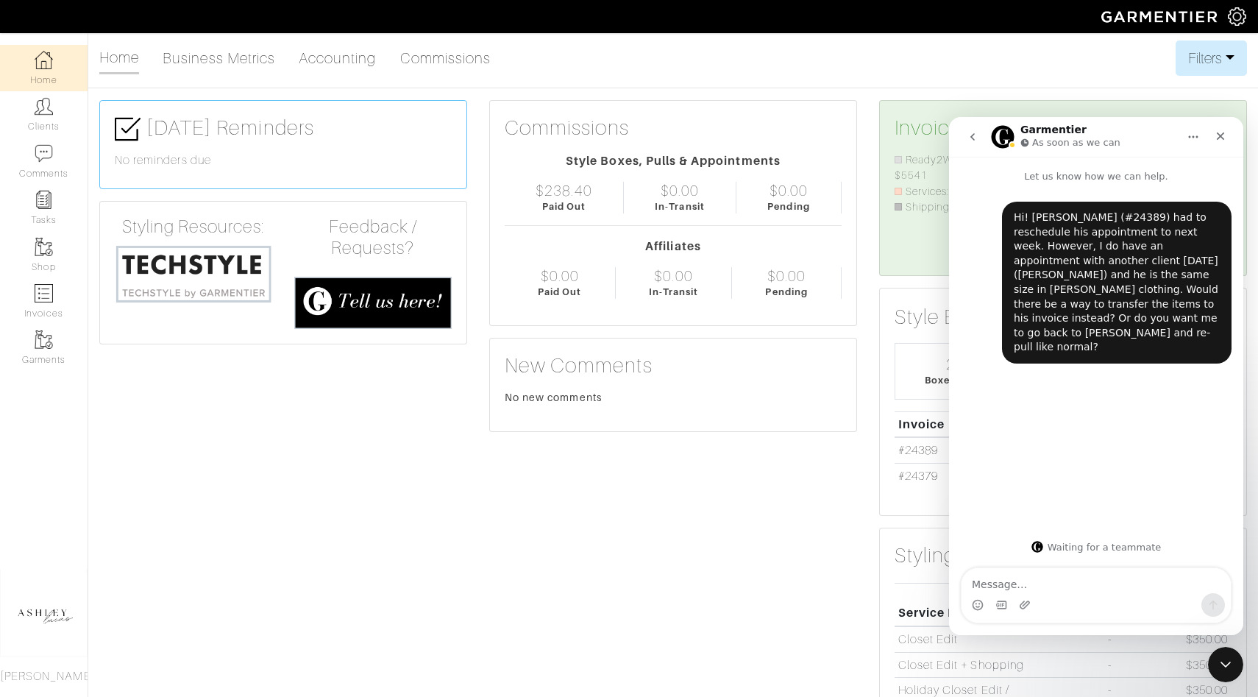
click at [39, 270] on link "Shop" at bounding box center [44, 255] width 88 height 46
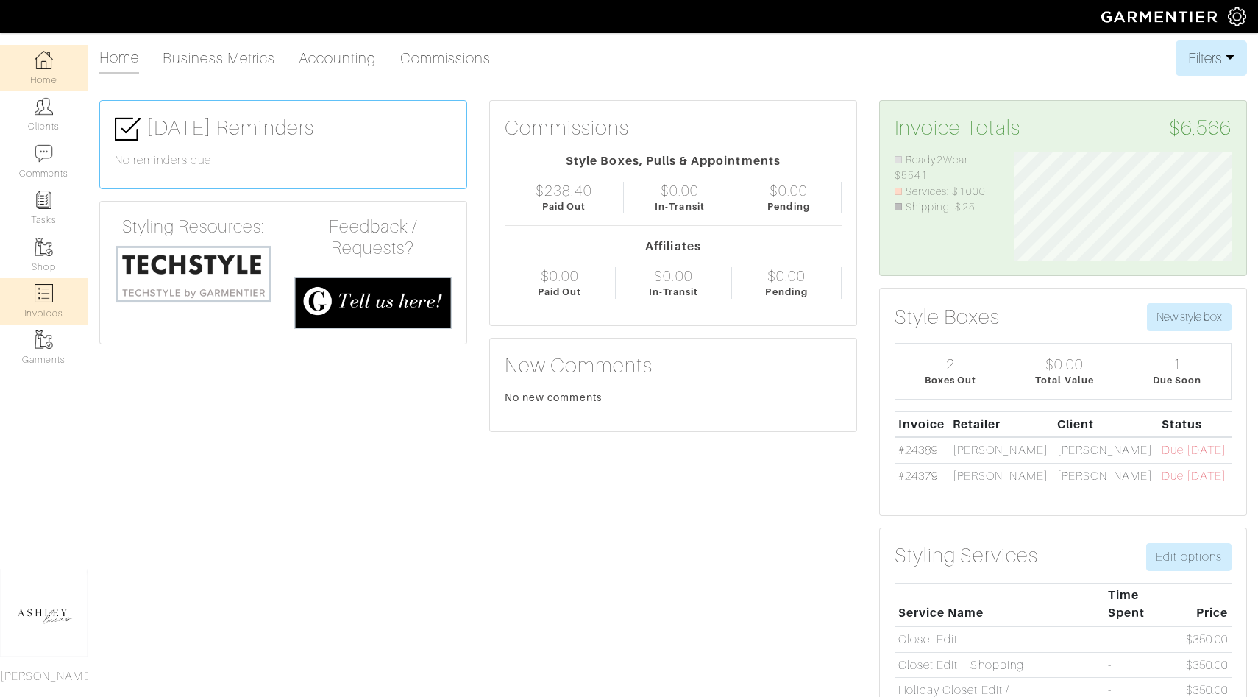
click at [46, 306] on link "Invoices" at bounding box center [44, 301] width 88 height 46
select select
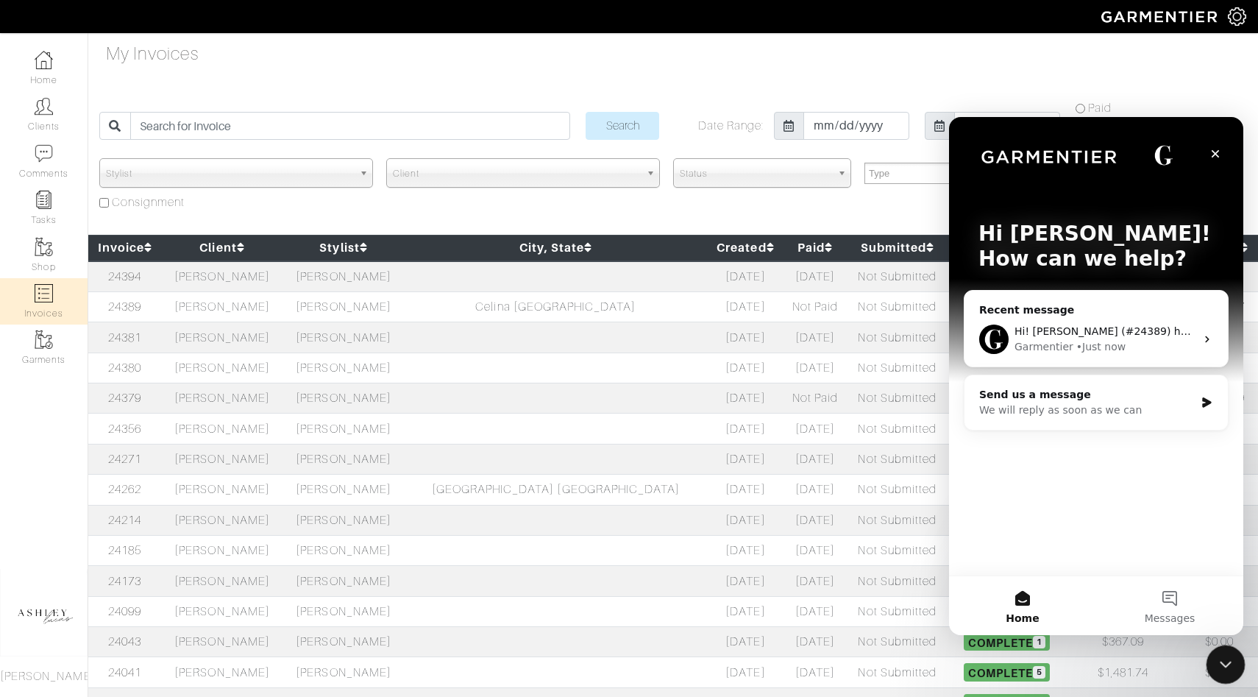
click at [1223, 656] on icon "Close Intercom Messenger" at bounding box center [1224, 662] width 18 height 18
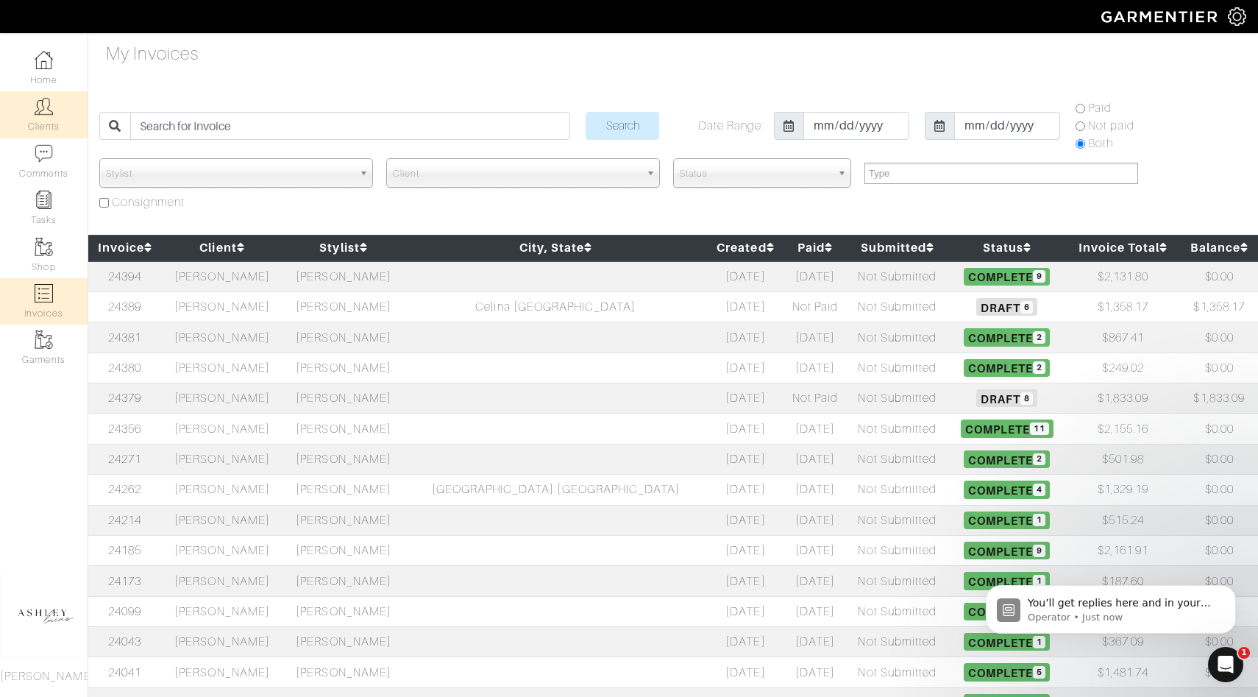
click at [57, 124] on link "Clients" at bounding box center [44, 114] width 88 height 46
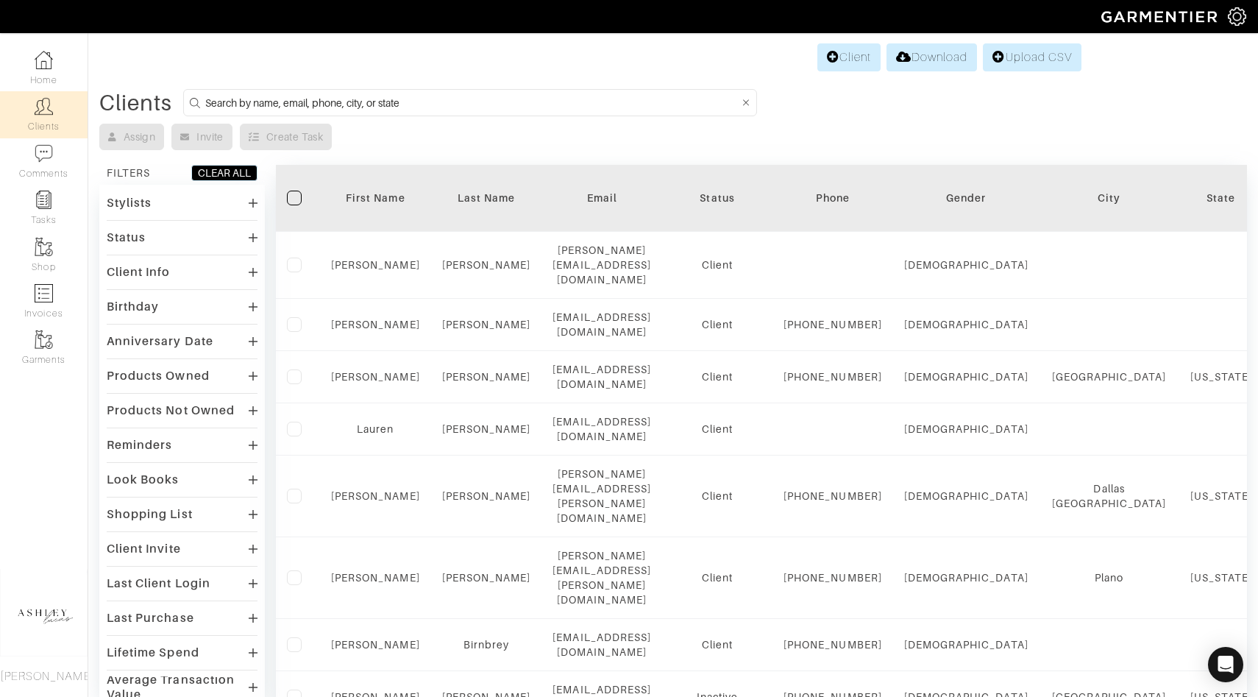
click at [361, 100] on input at bounding box center [471, 102] width 533 height 18
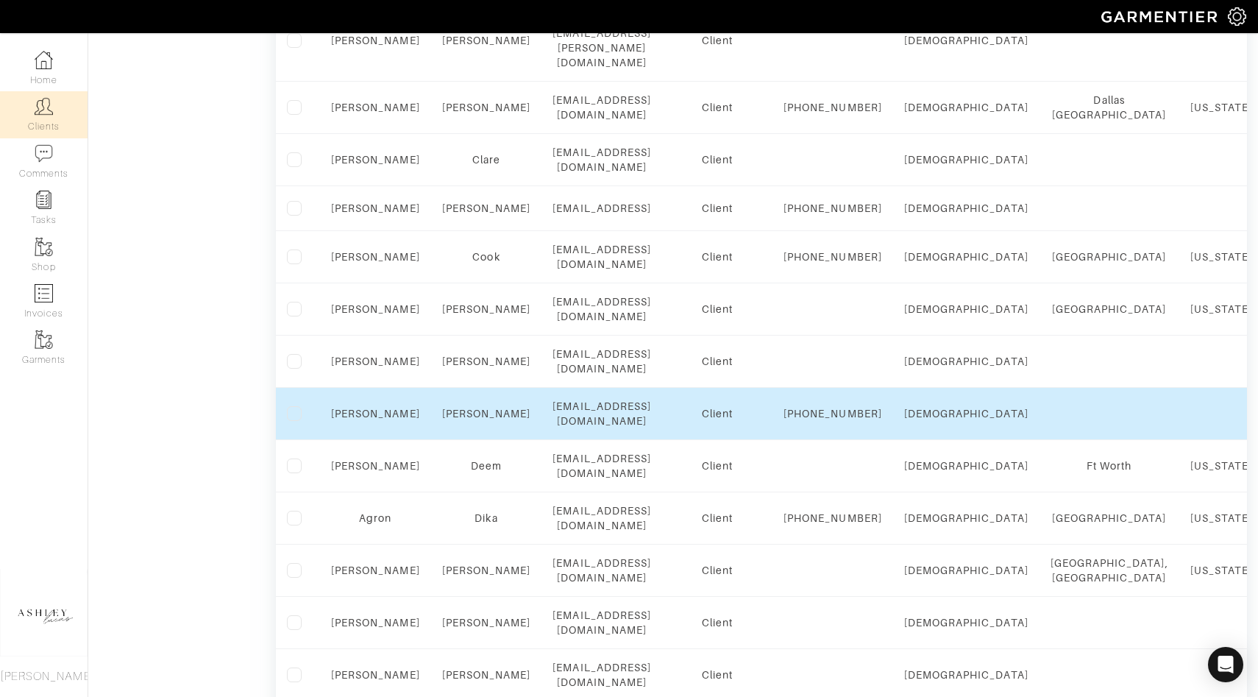
scroll to position [1017, 0]
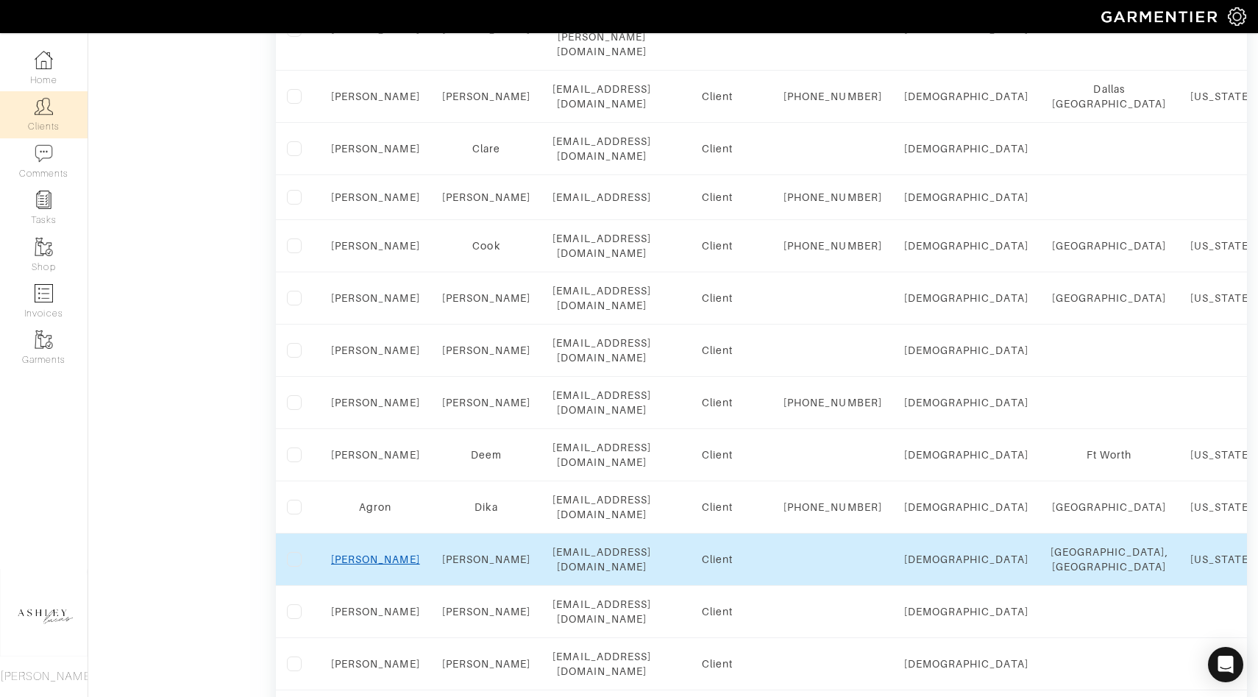
click at [374, 553] on link "Chad" at bounding box center [375, 559] width 89 height 12
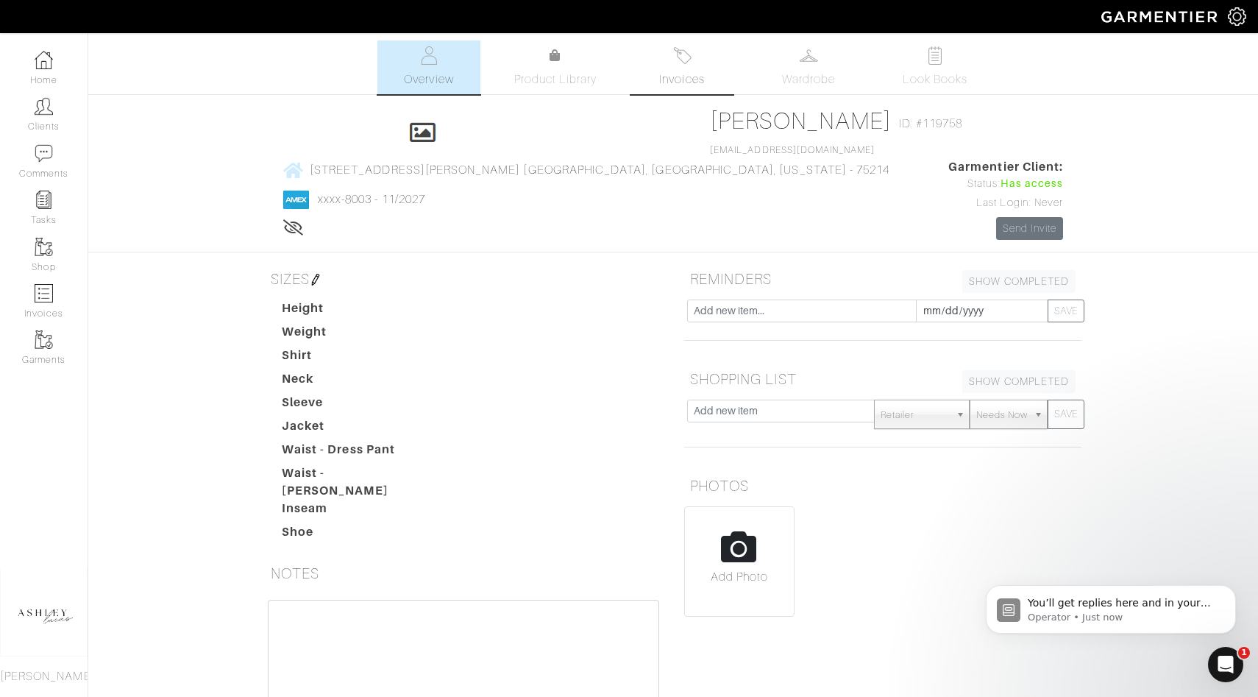
click at [697, 69] on link "Invoices" at bounding box center [681, 67] width 103 height 54
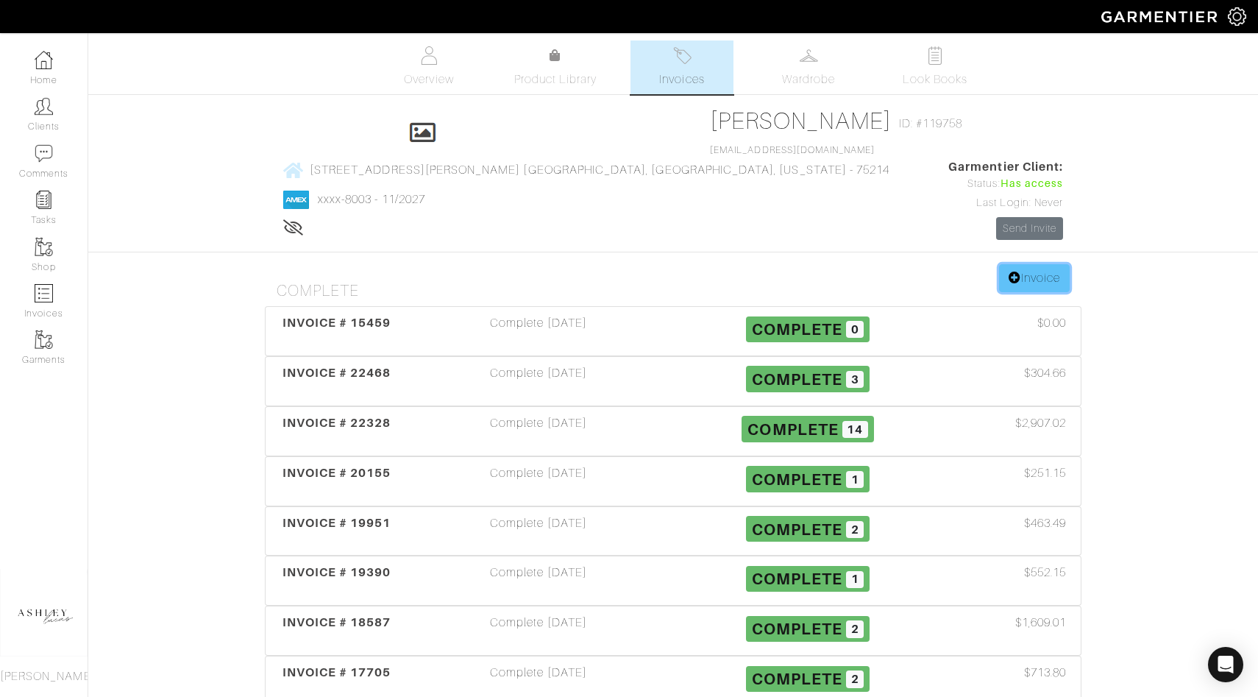
click at [1037, 264] on link "Invoice" at bounding box center [1034, 278] width 71 height 28
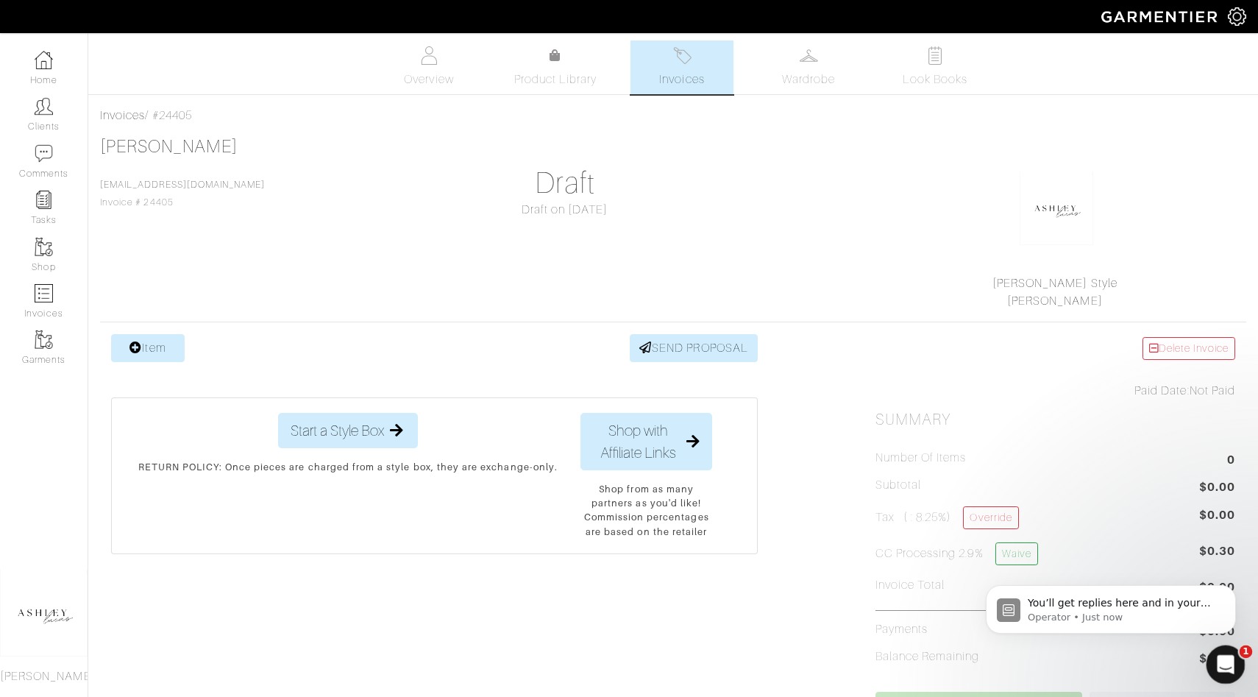
click at [1218, 665] on icon "Open Intercom Messenger" at bounding box center [1224, 662] width 24 height 24
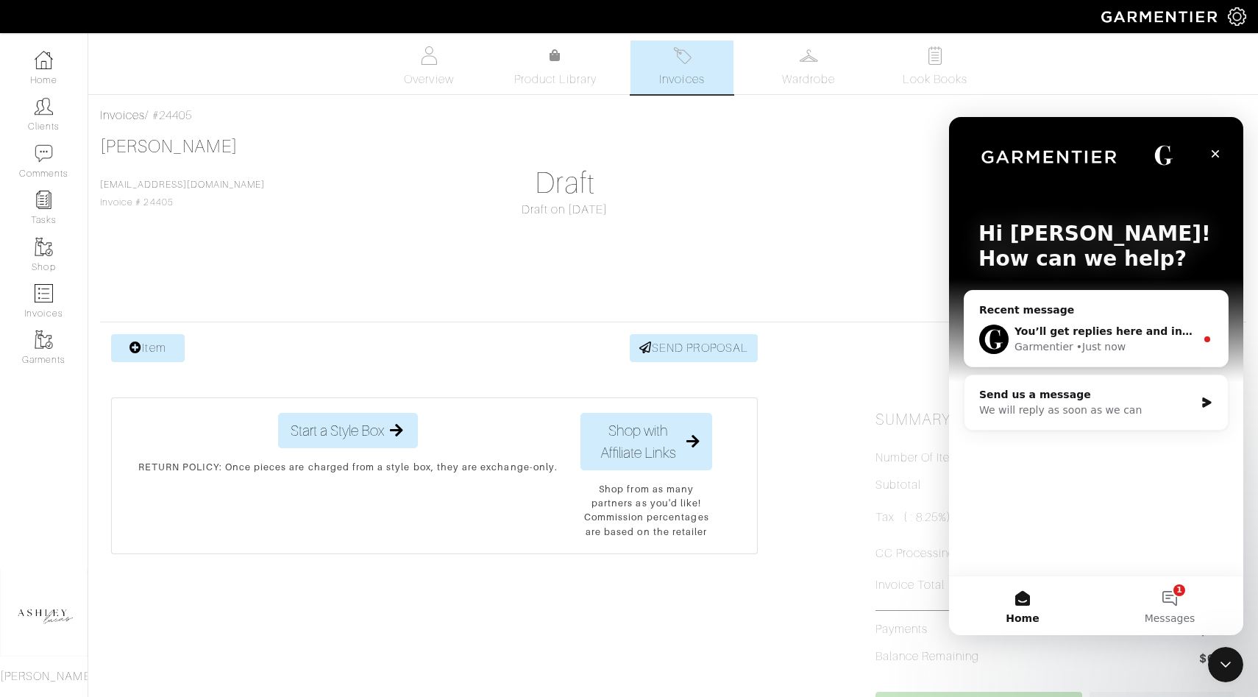
click at [1081, 352] on div "• Just now" at bounding box center [1100, 346] width 49 height 15
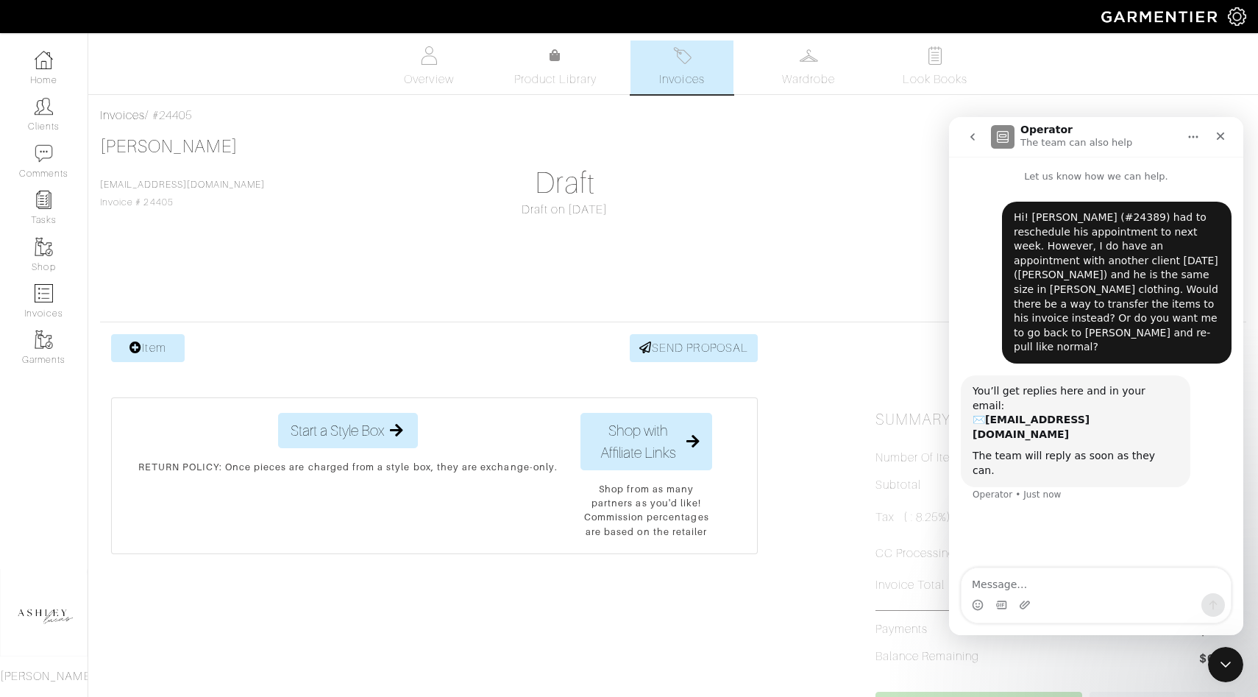
drag, startPoint x: 215, startPoint y: 118, endPoint x: 154, endPoint y: 115, distance: 60.4
click at [154, 115] on div "Invoices / #24405" at bounding box center [673, 116] width 1146 height 18
copy div "#24405"
click at [1017, 583] on textarea "Message…" at bounding box center [1096, 580] width 269 height 25
click at [1051, 586] on textarea "[PERSON_NAME]'s invoice (" at bounding box center [1096, 580] width 269 height 25
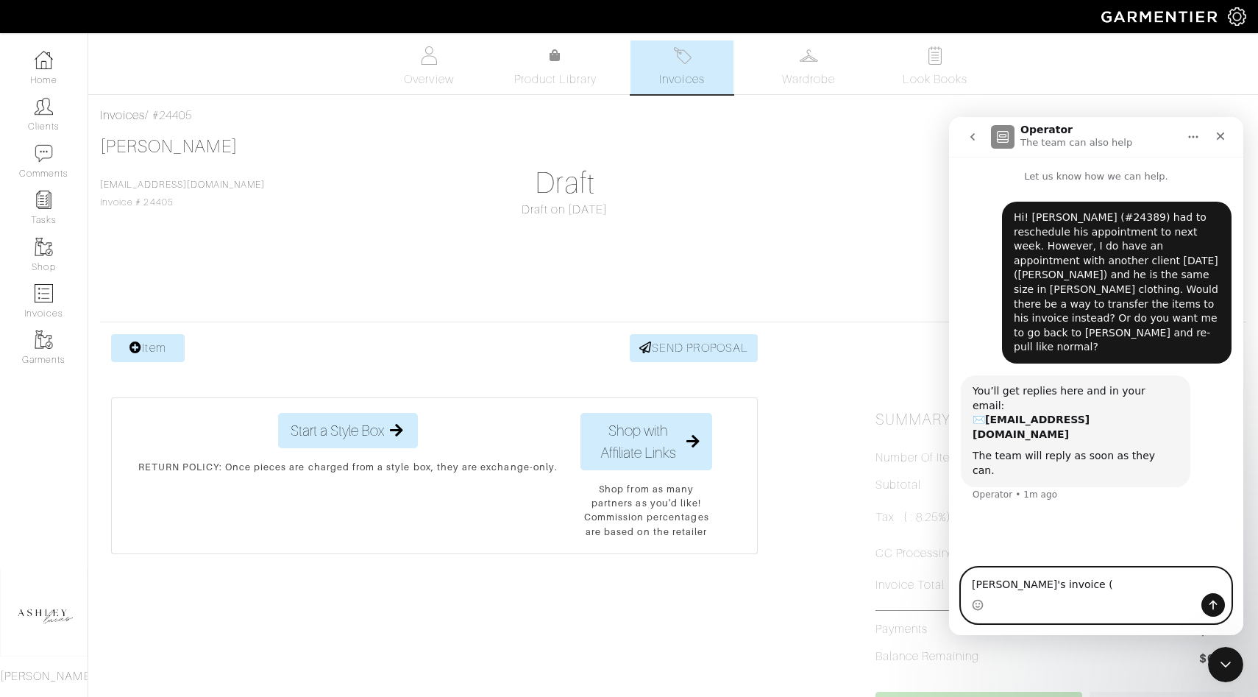
click at [1065, 586] on textarea "[PERSON_NAME]'s invoice (" at bounding box center [1096, 580] width 269 height 25
paste textarea "#24405"
type textarea "Chad's invoice #24405"
click at [1213, 601] on icon "Send a message…" at bounding box center [1213, 605] width 8 height 10
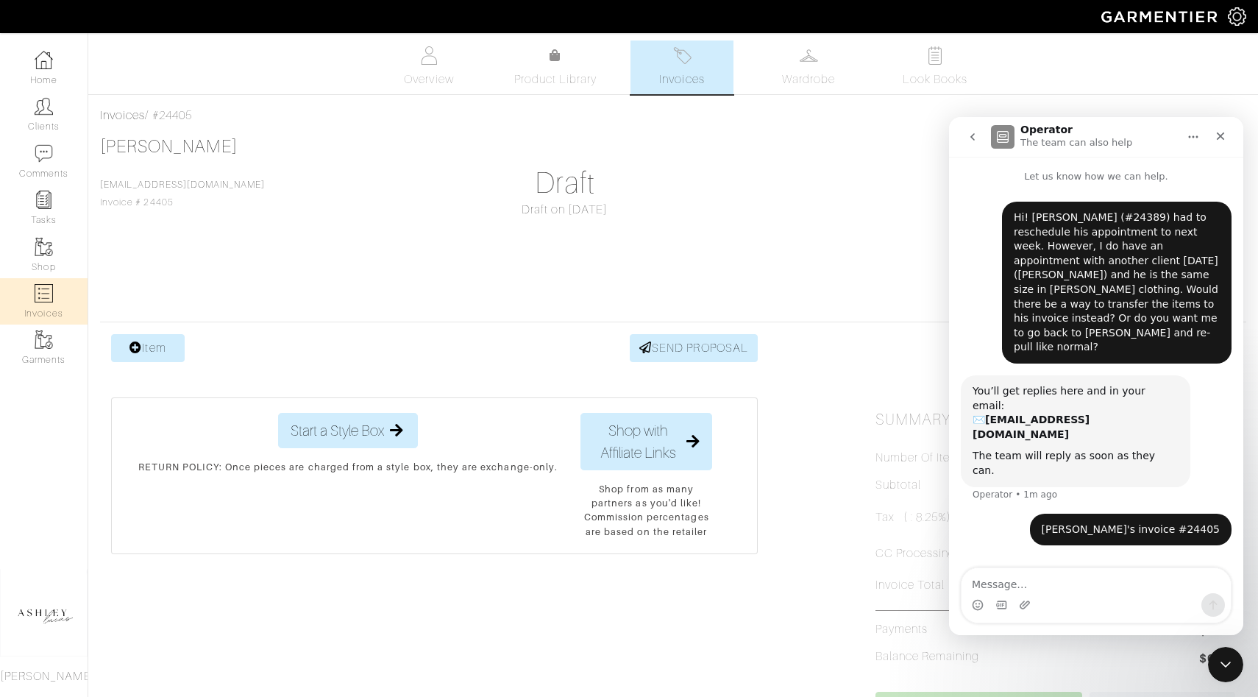
click at [61, 289] on link "Invoices" at bounding box center [44, 301] width 88 height 46
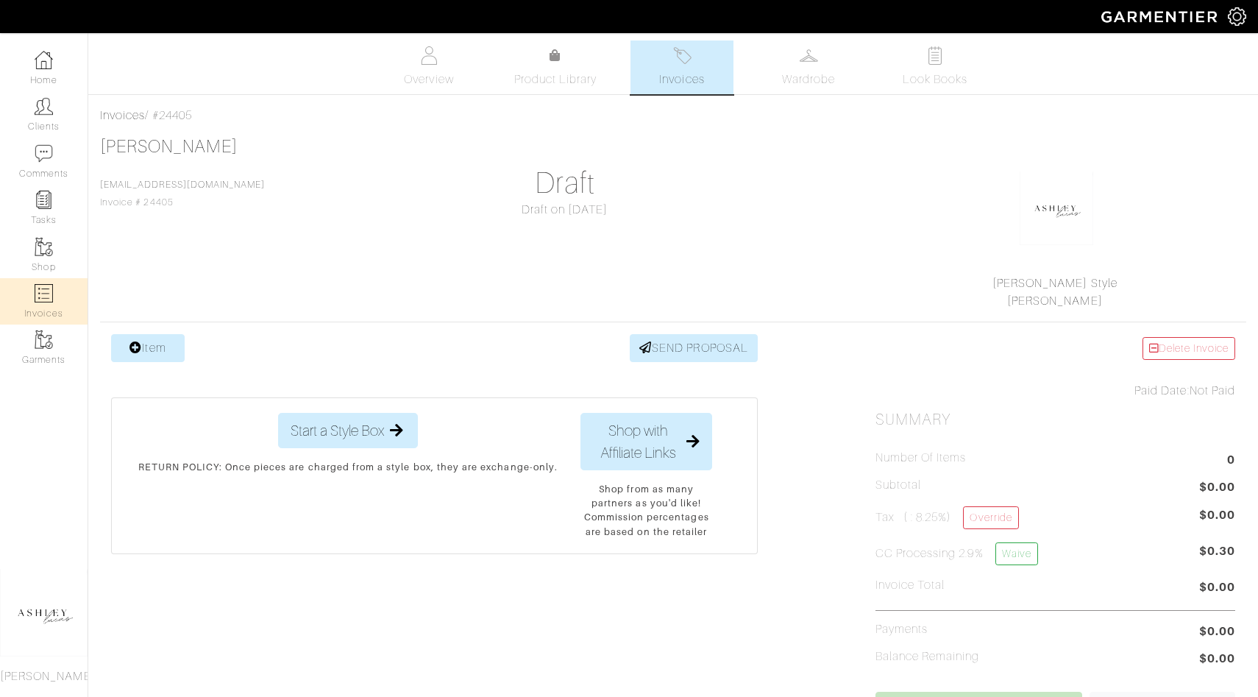
select select
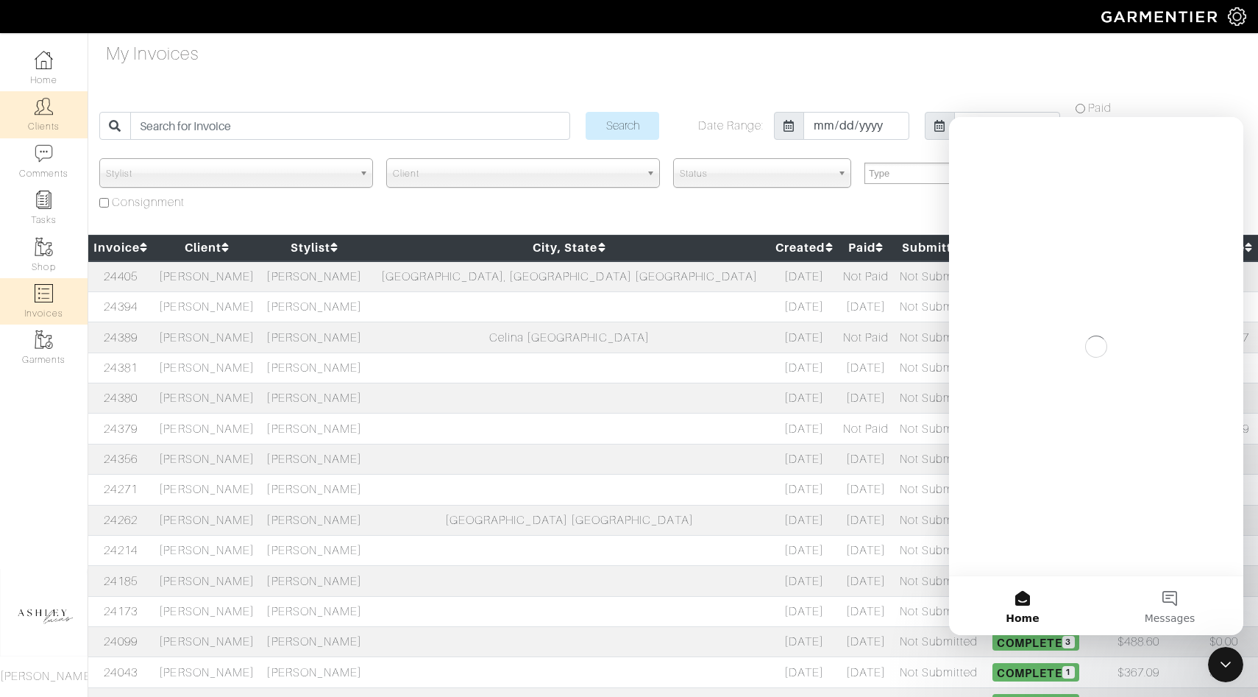
click at [60, 115] on link "Clients" at bounding box center [44, 114] width 88 height 46
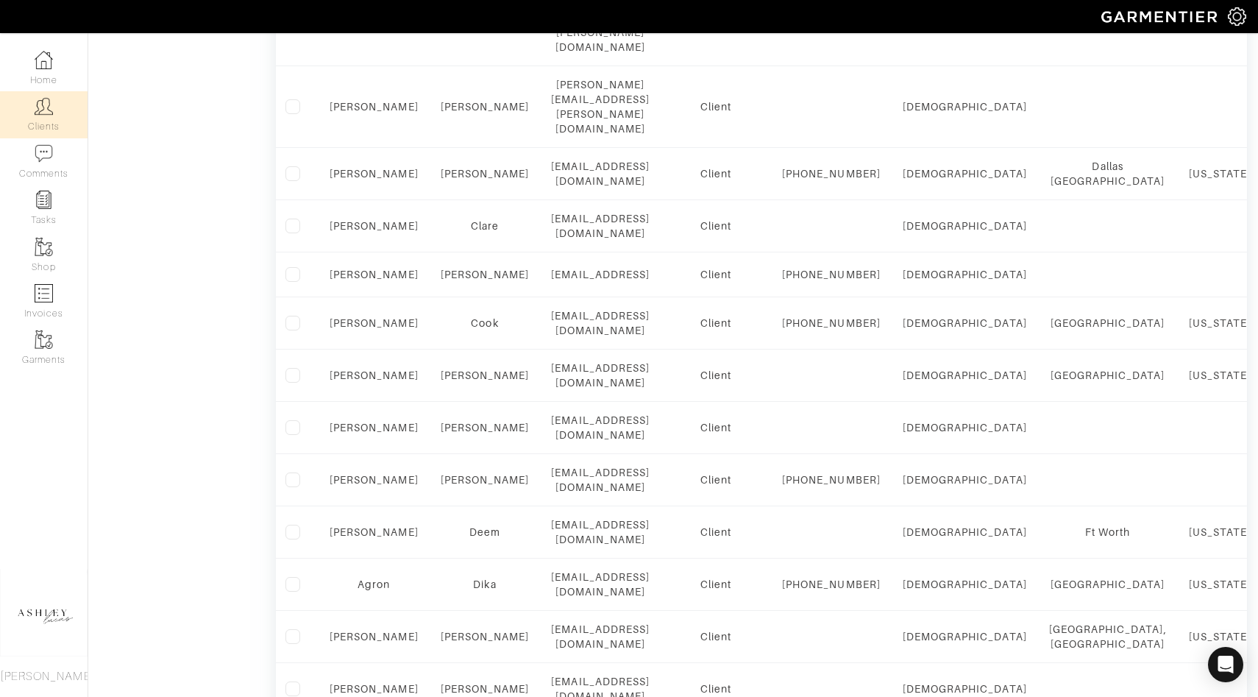
scroll to position [1067, 0]
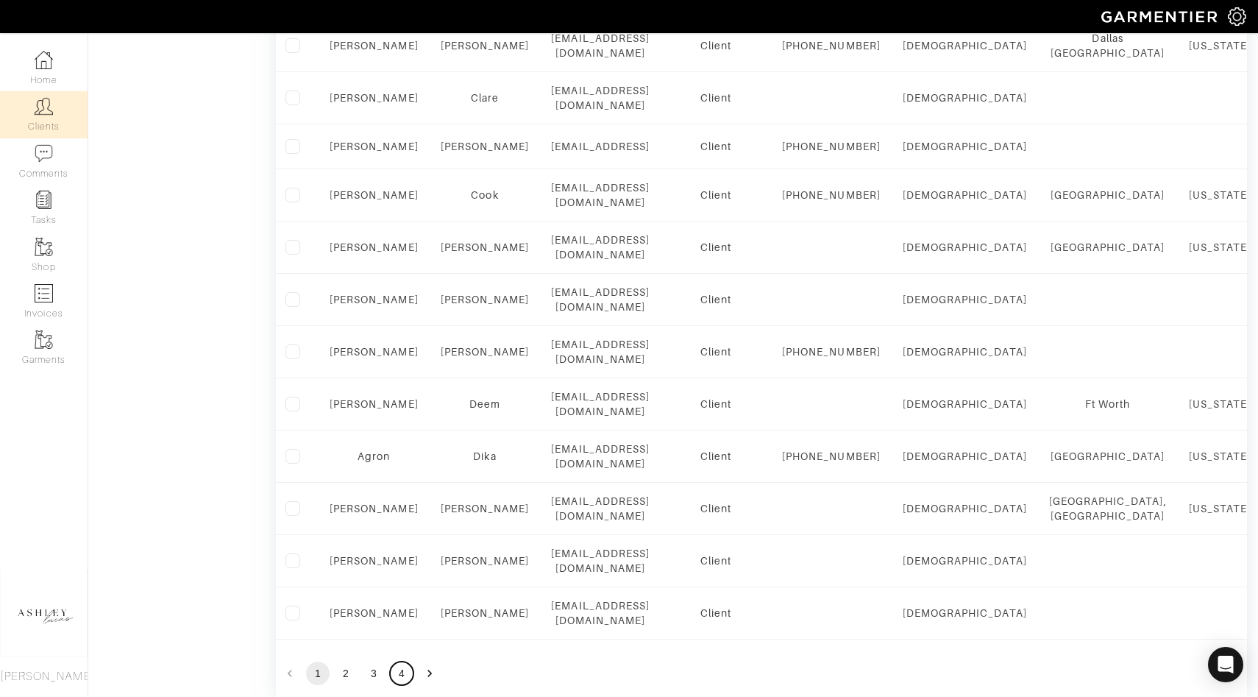
click at [399, 661] on button "4" at bounding box center [402, 673] width 24 height 24
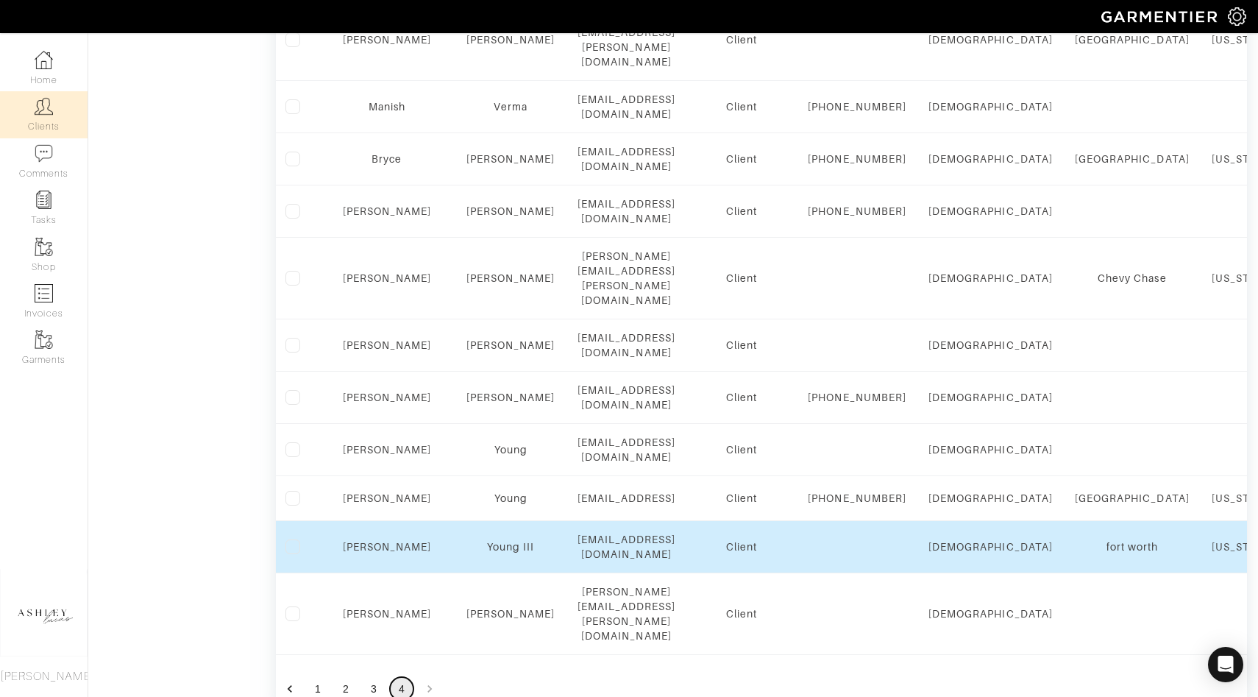
scroll to position [747, 0]
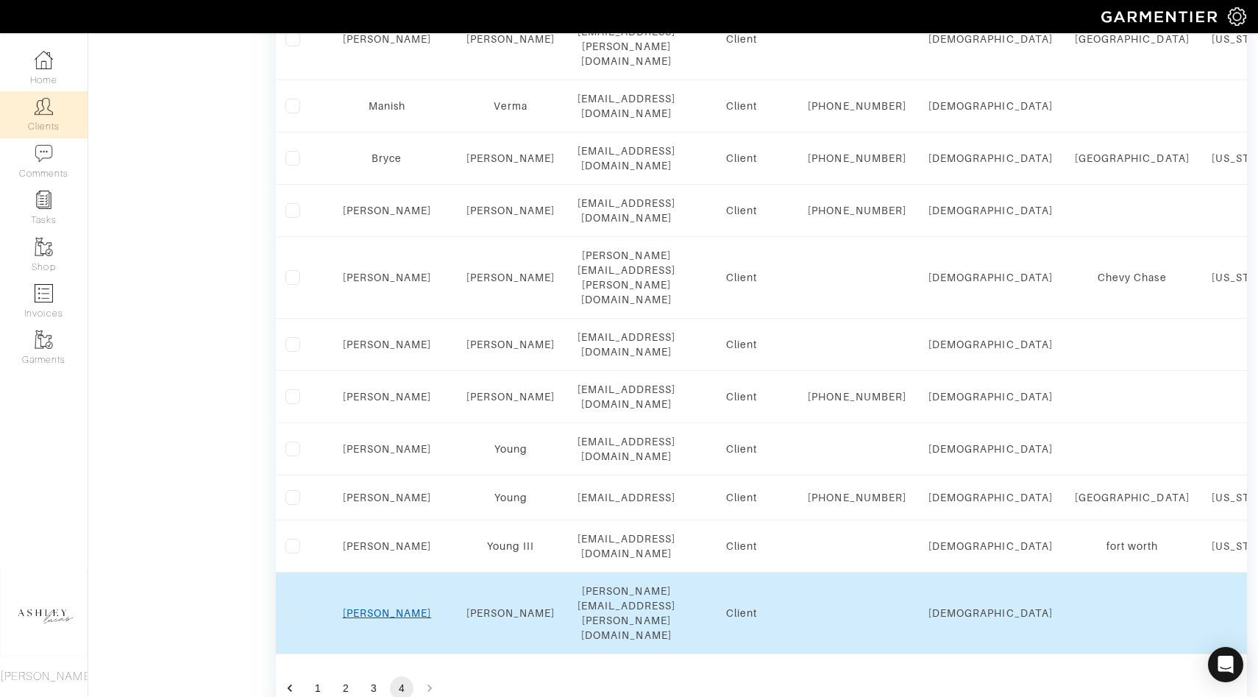
click at [372, 607] on link "Blake" at bounding box center [387, 613] width 89 height 12
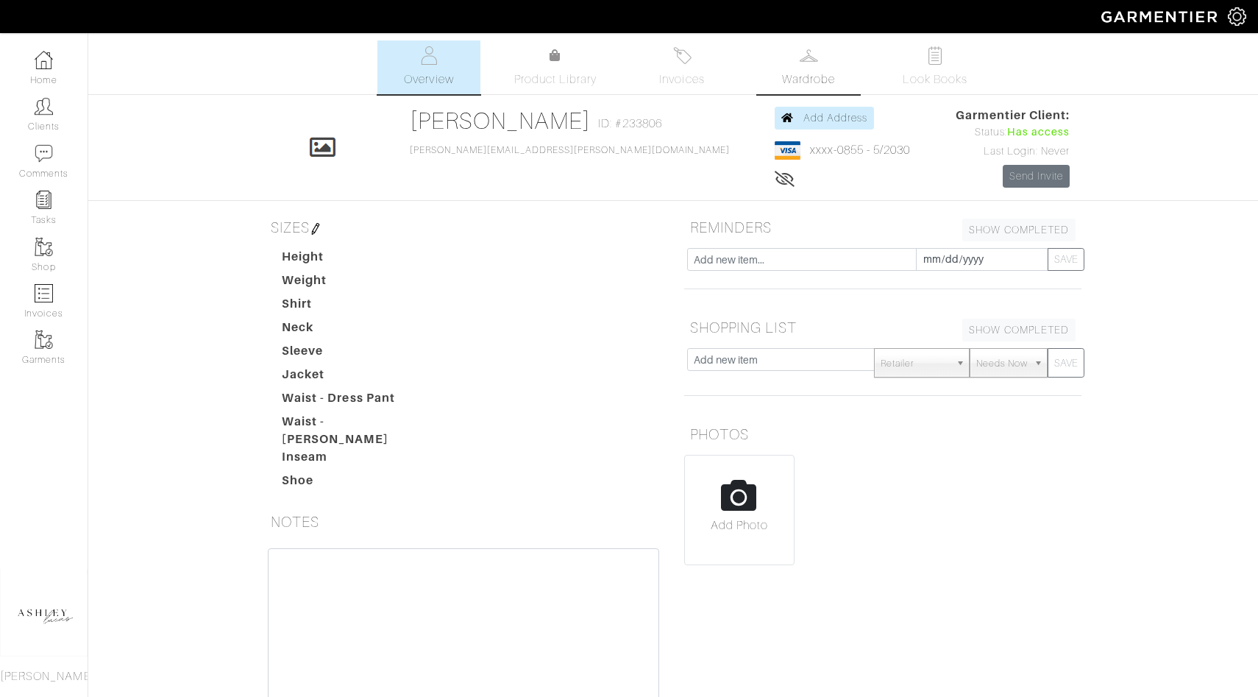
click at [823, 79] on span "Wardrobe" at bounding box center [808, 80] width 53 height 18
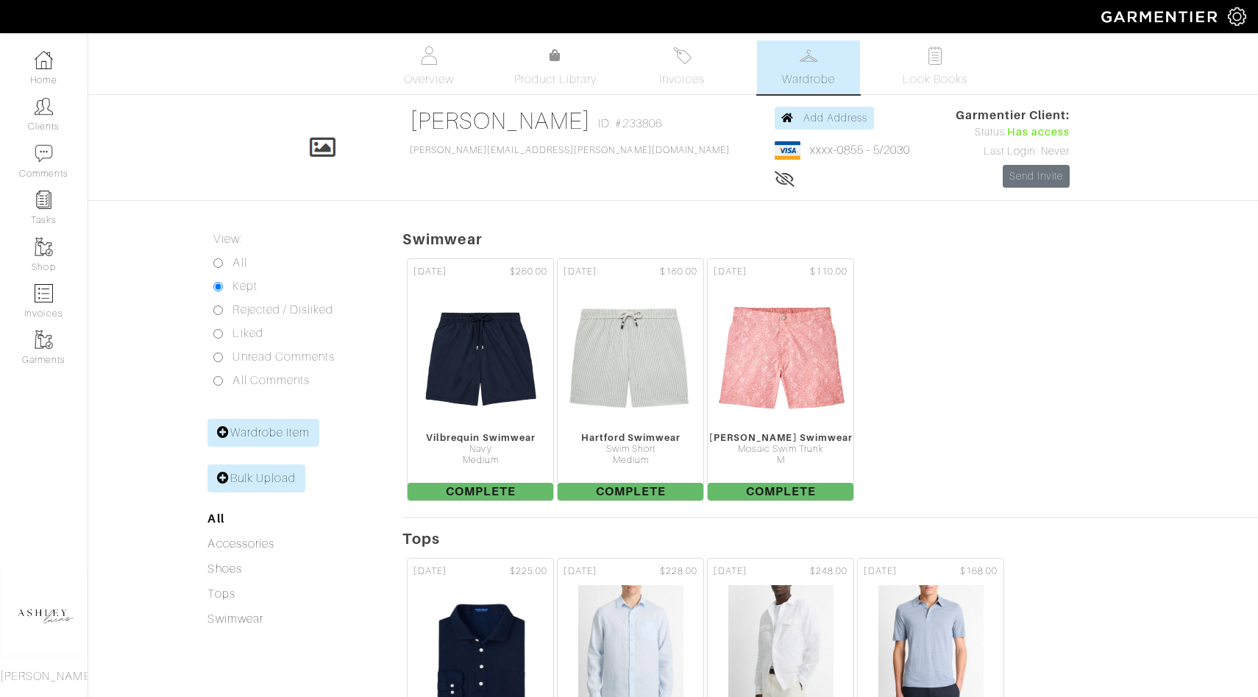
click at [801, 57] on img at bounding box center [809, 55] width 18 height 18
click at [703, 67] on link "Invoices" at bounding box center [681, 67] width 103 height 54
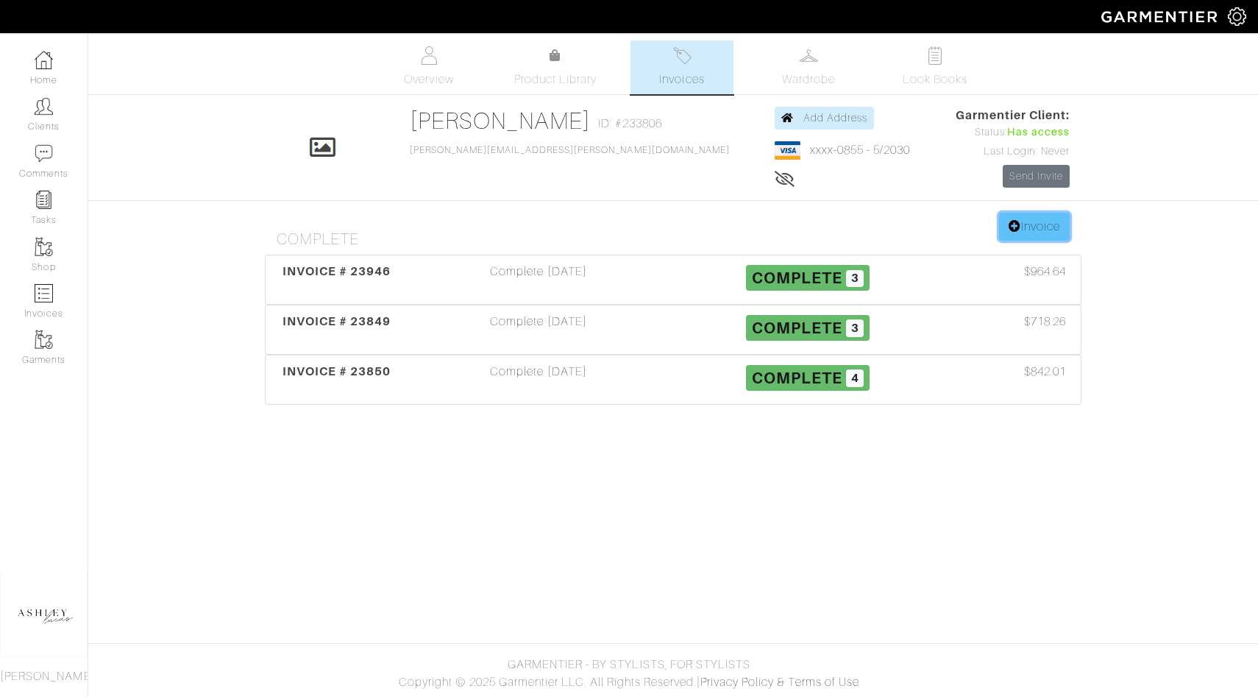
click at [1034, 230] on link "Invoice" at bounding box center [1034, 227] width 71 height 28
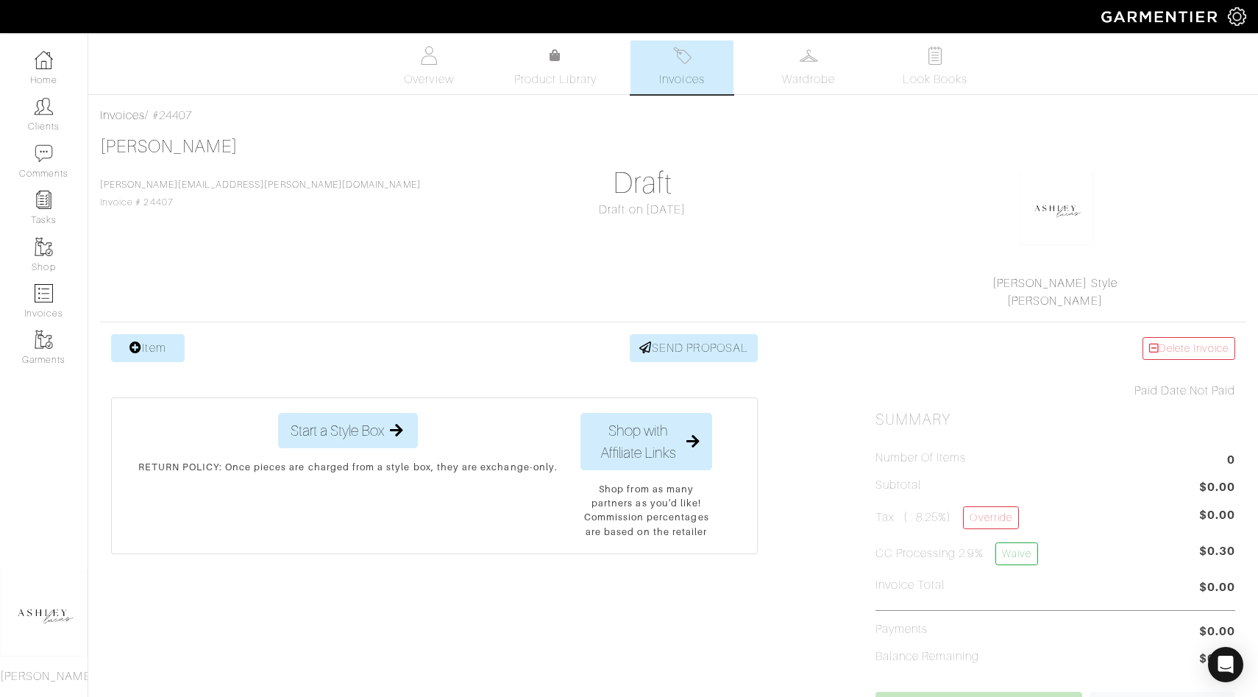
drag, startPoint x: 204, startPoint y: 113, endPoint x: 164, endPoint y: 110, distance: 39.8
click at [164, 110] on div "Invoices / #24407" at bounding box center [673, 116] width 1146 height 18
copy div "24407"
click at [38, 251] on img at bounding box center [44, 247] width 18 height 18
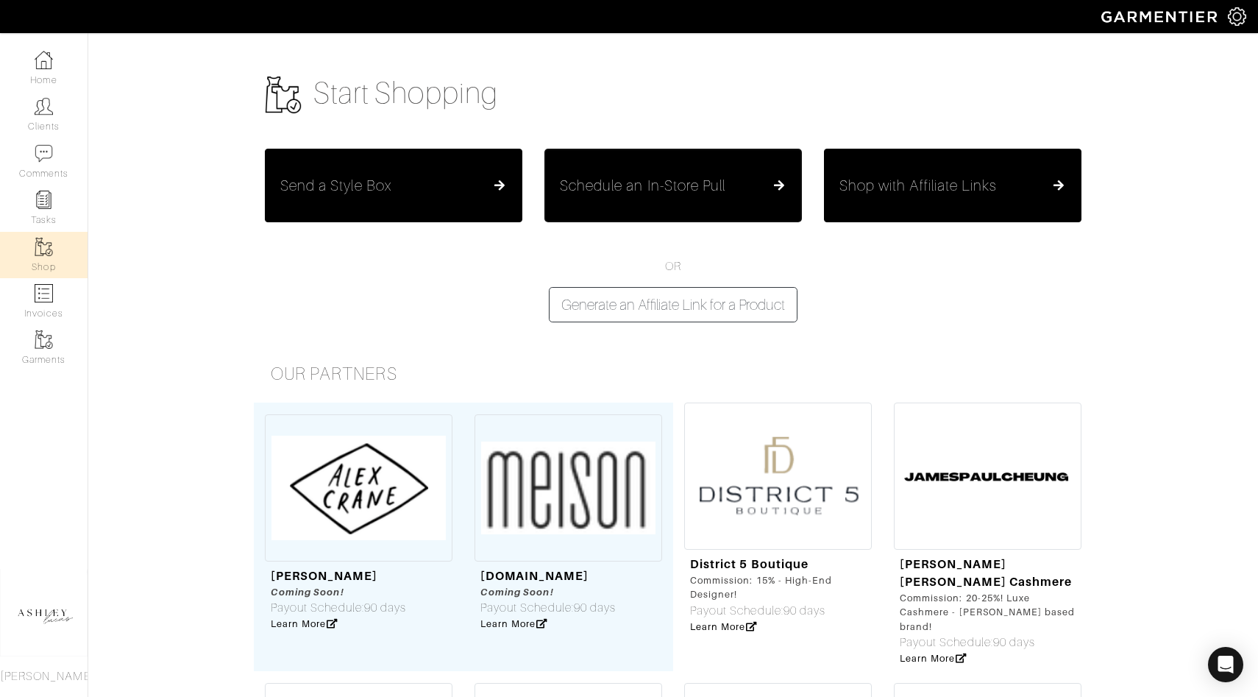
click at [739, 174] on button "Schedule an In-Store Pull" at bounding box center [672, 186] width 257 height 74
click at [681, 189] on h5 "Schedule an In-Store Pull" at bounding box center [643, 186] width 166 height 18
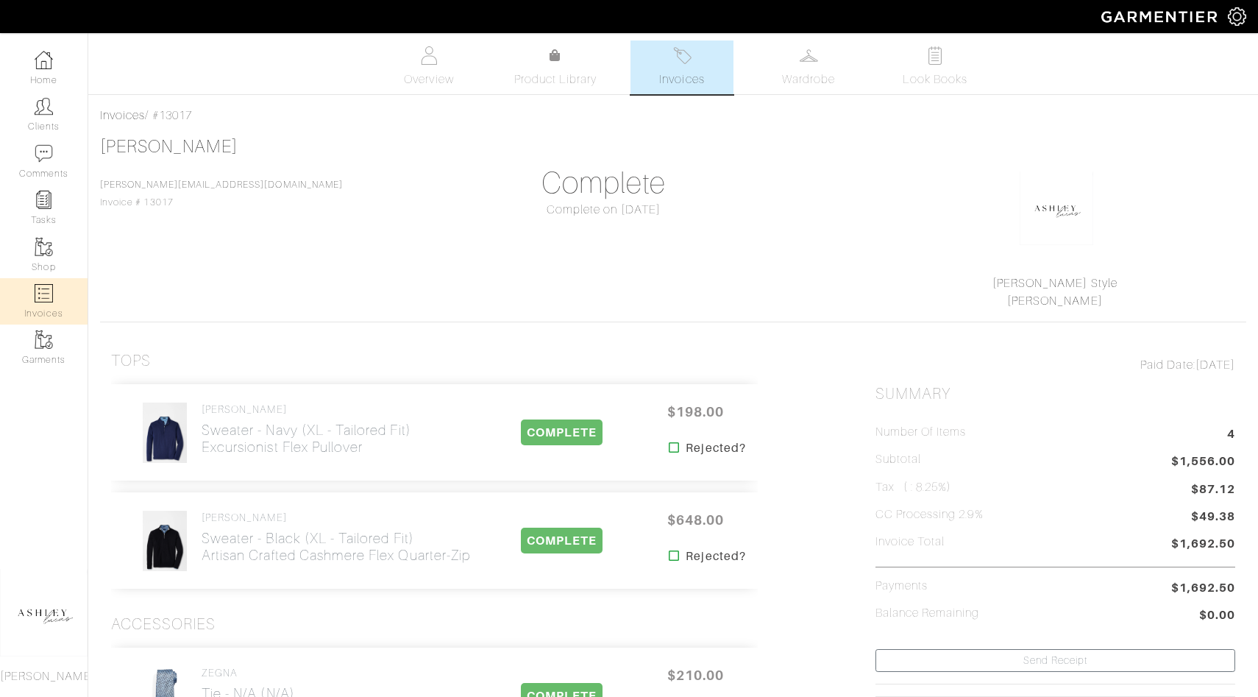
click at [57, 282] on link "Invoices" at bounding box center [44, 301] width 88 height 46
select select
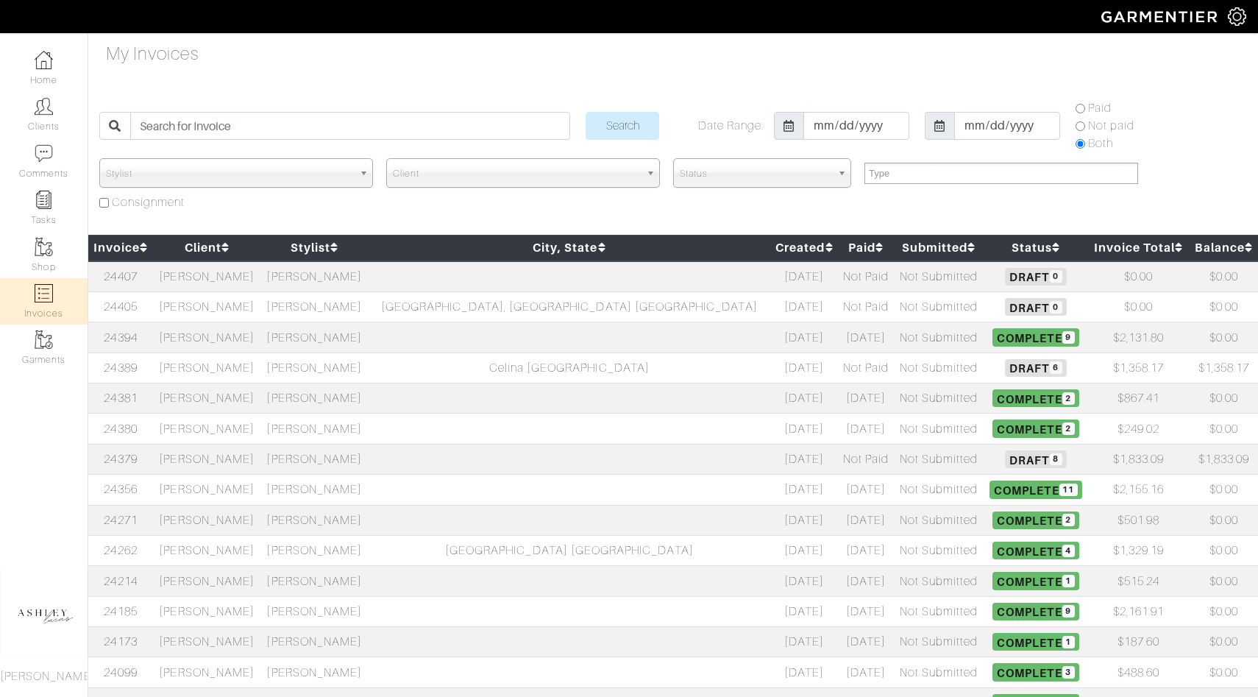
click at [260, 281] on td "[PERSON_NAME]" at bounding box center [206, 276] width 107 height 31
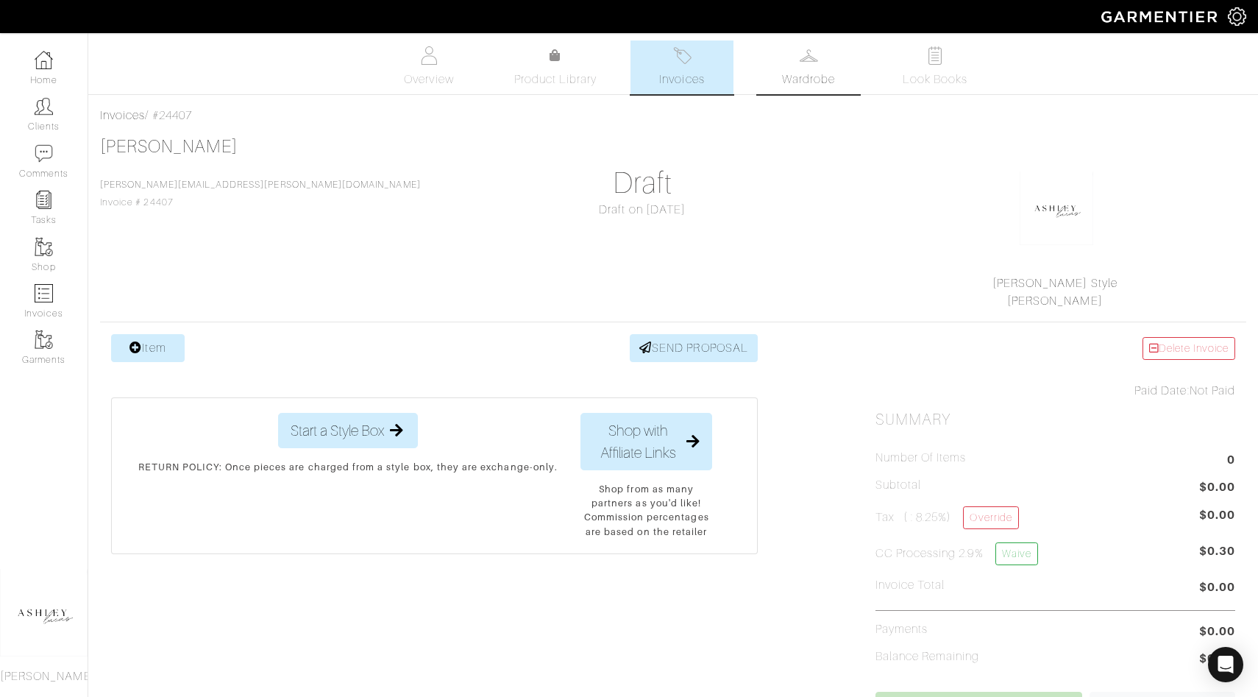
click at [791, 82] on span "Wardrobe" at bounding box center [808, 80] width 53 height 18
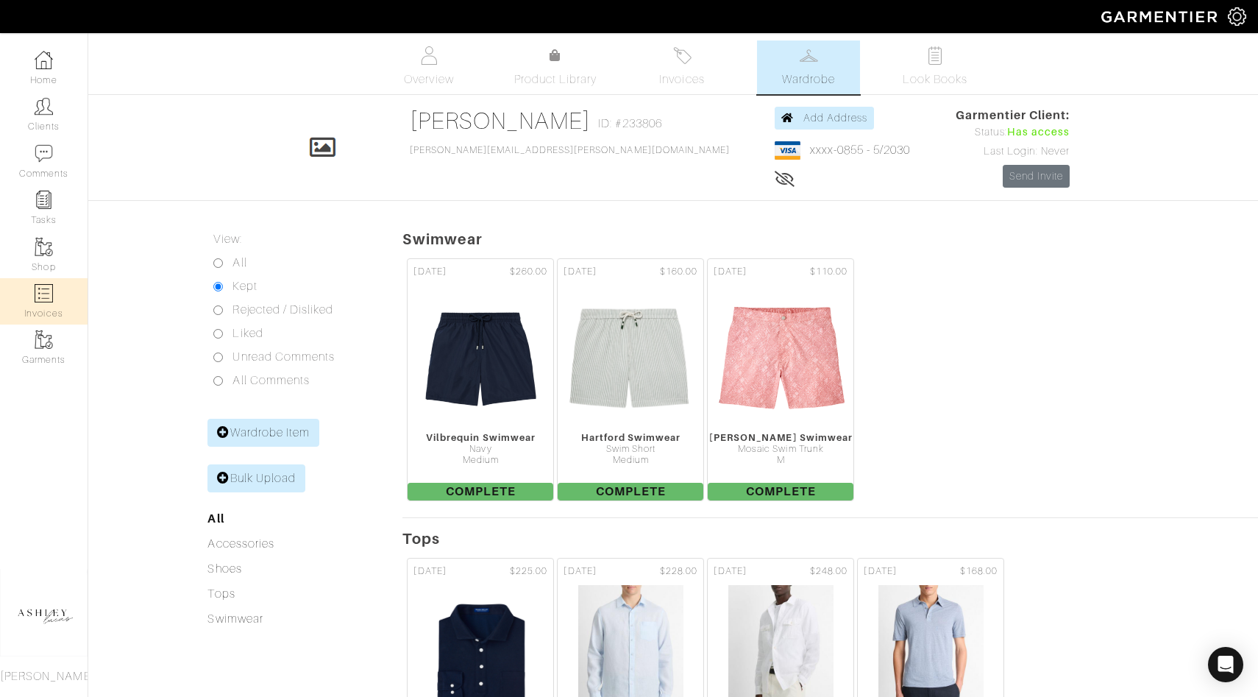
click at [60, 297] on link "Invoices" at bounding box center [44, 301] width 88 height 46
select select
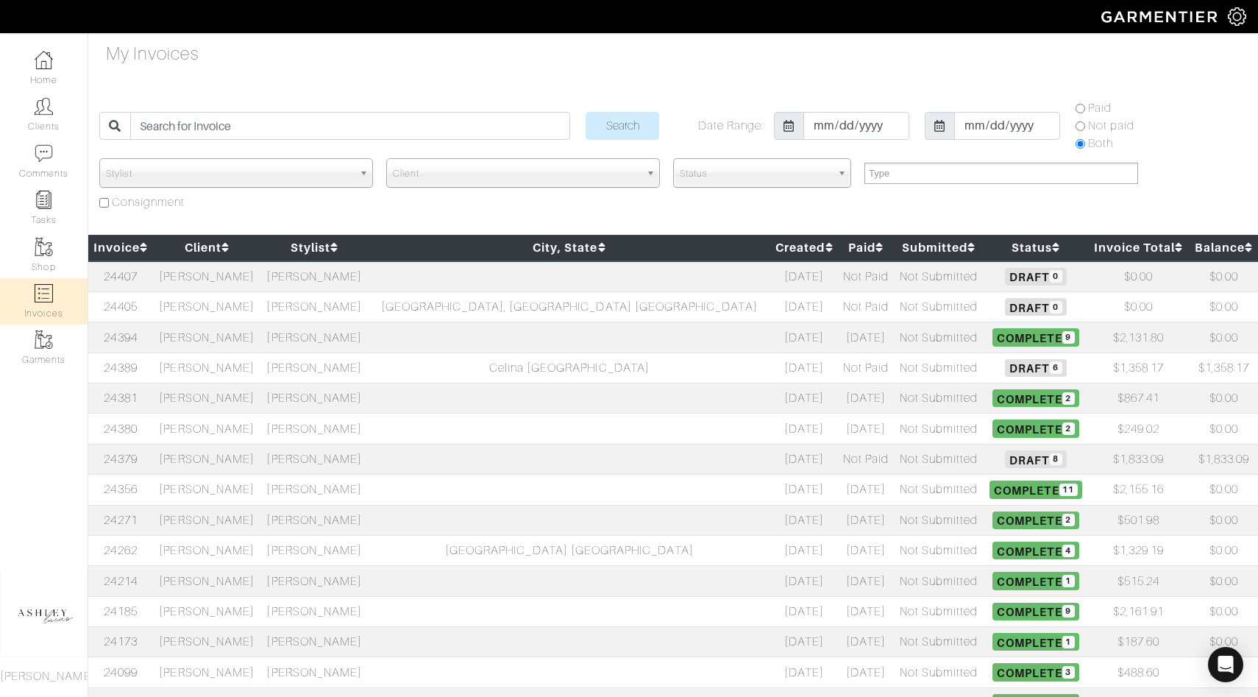
click at [1005, 458] on span "Draft 8" at bounding box center [1035, 459] width 61 height 18
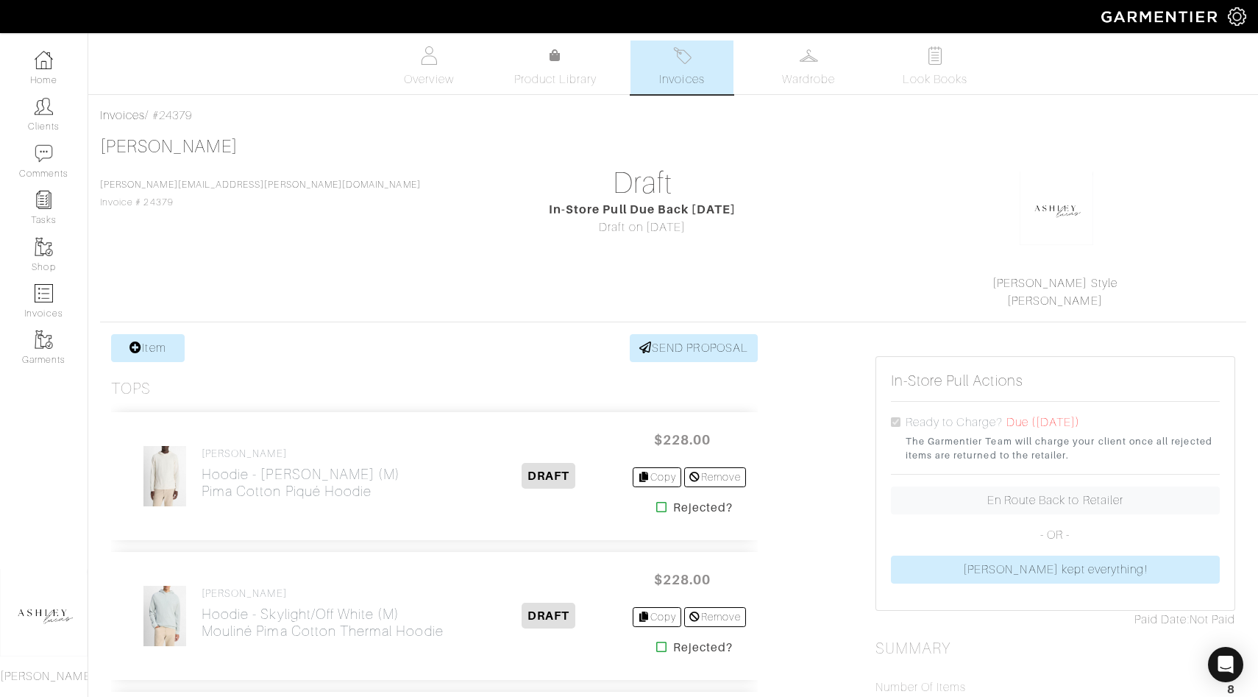
click at [694, 65] on link "Invoices" at bounding box center [681, 67] width 103 height 54
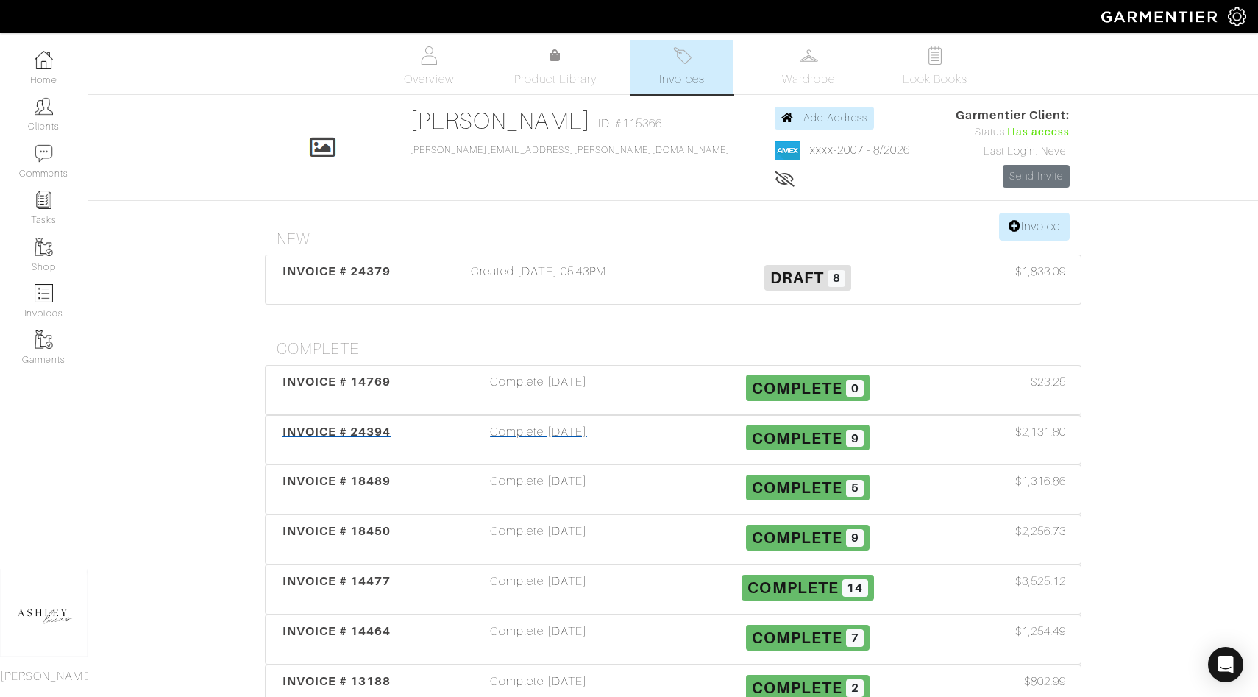
click at [781, 437] on span "Complete" at bounding box center [797, 437] width 90 height 18
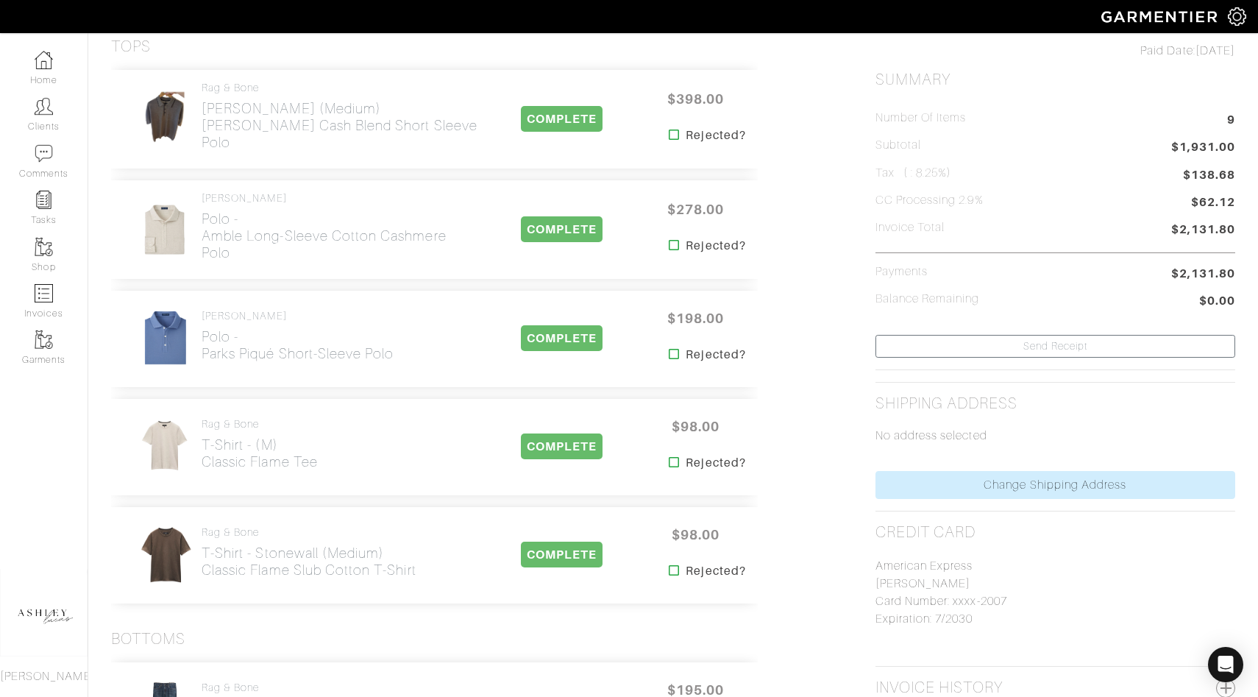
scroll to position [315, 0]
click at [1070, 202] on li "CC Processing 2.9% $62.12" at bounding box center [1055, 203] width 360 height 20
click at [1227, 669] on icon "Open Intercom Messenger" at bounding box center [1225, 664] width 19 height 19
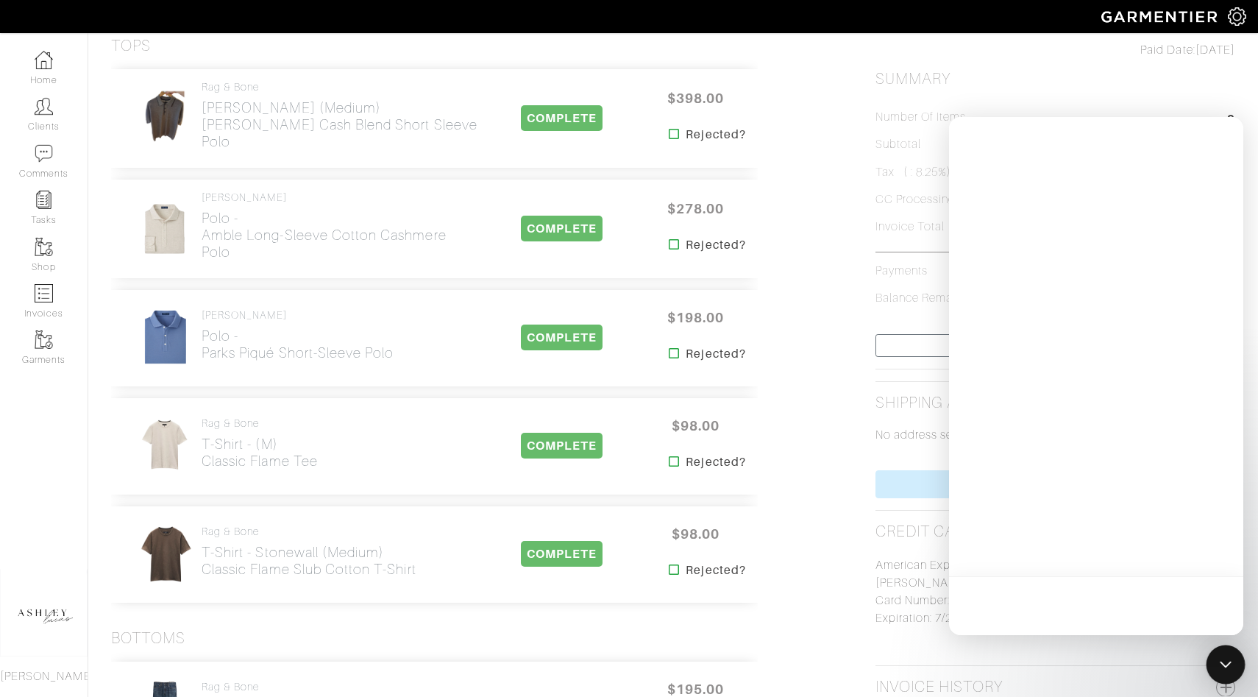
scroll to position [0, 0]
